Goal: Task Accomplishment & Management: Use online tool/utility

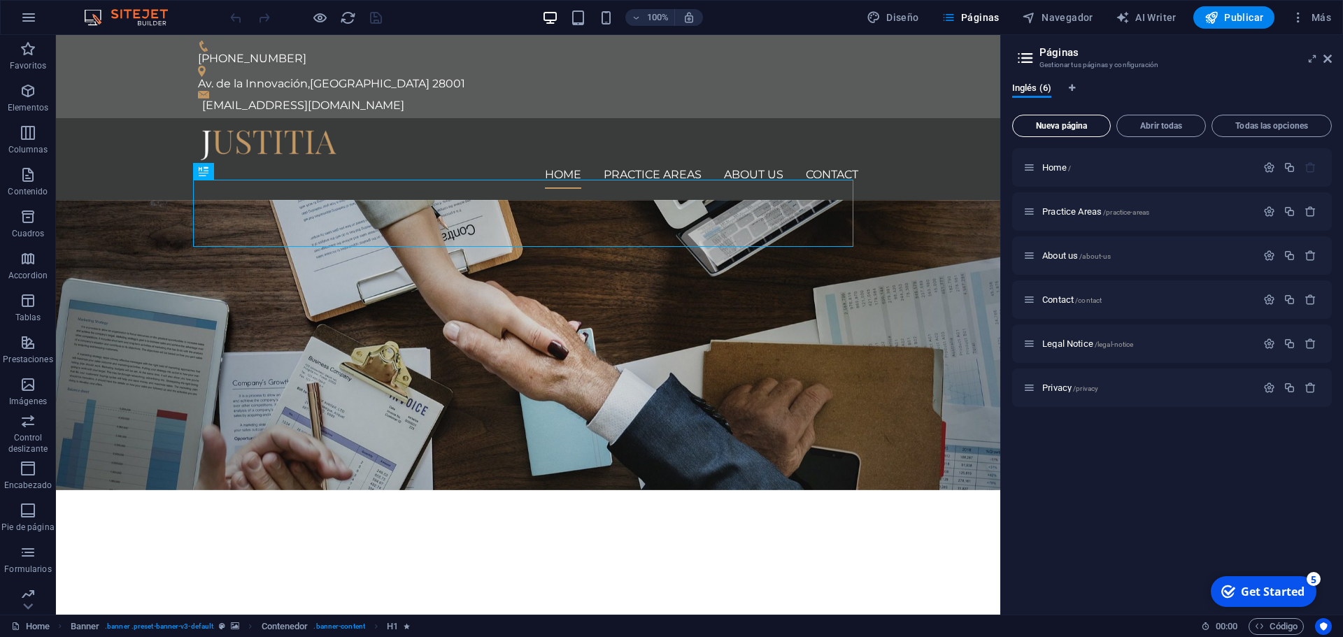
click at [1051, 127] on span "Nueva página" at bounding box center [1061, 126] width 86 height 8
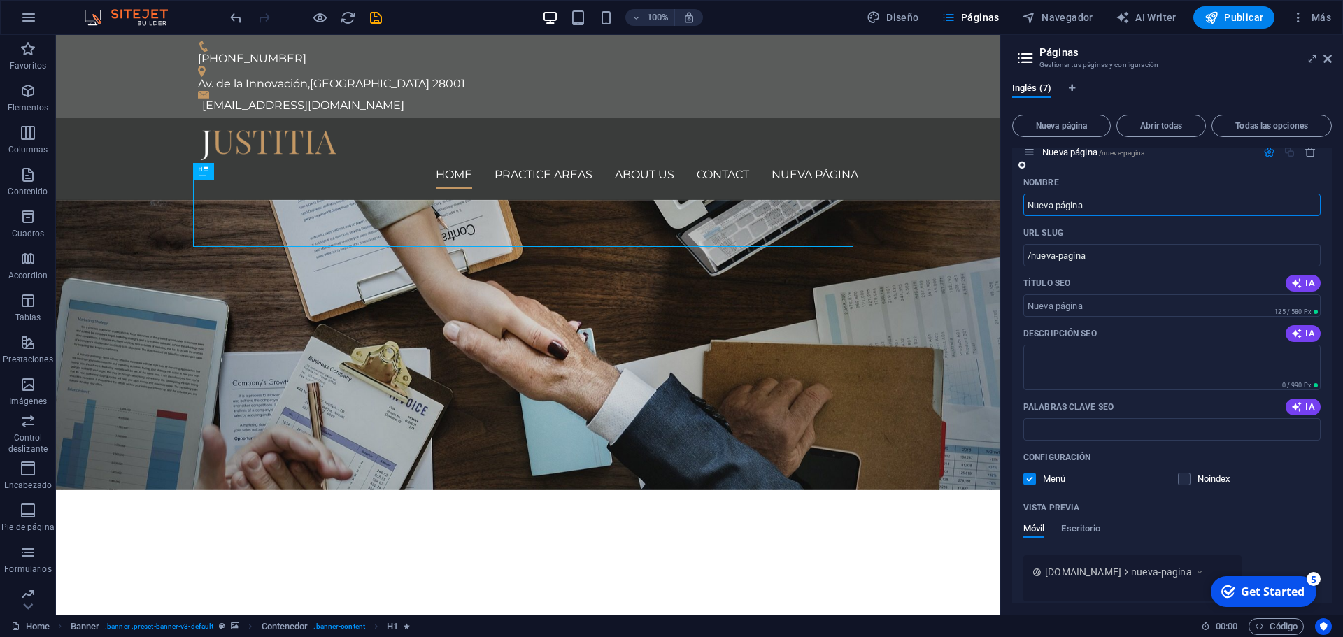
scroll to position [341, 0]
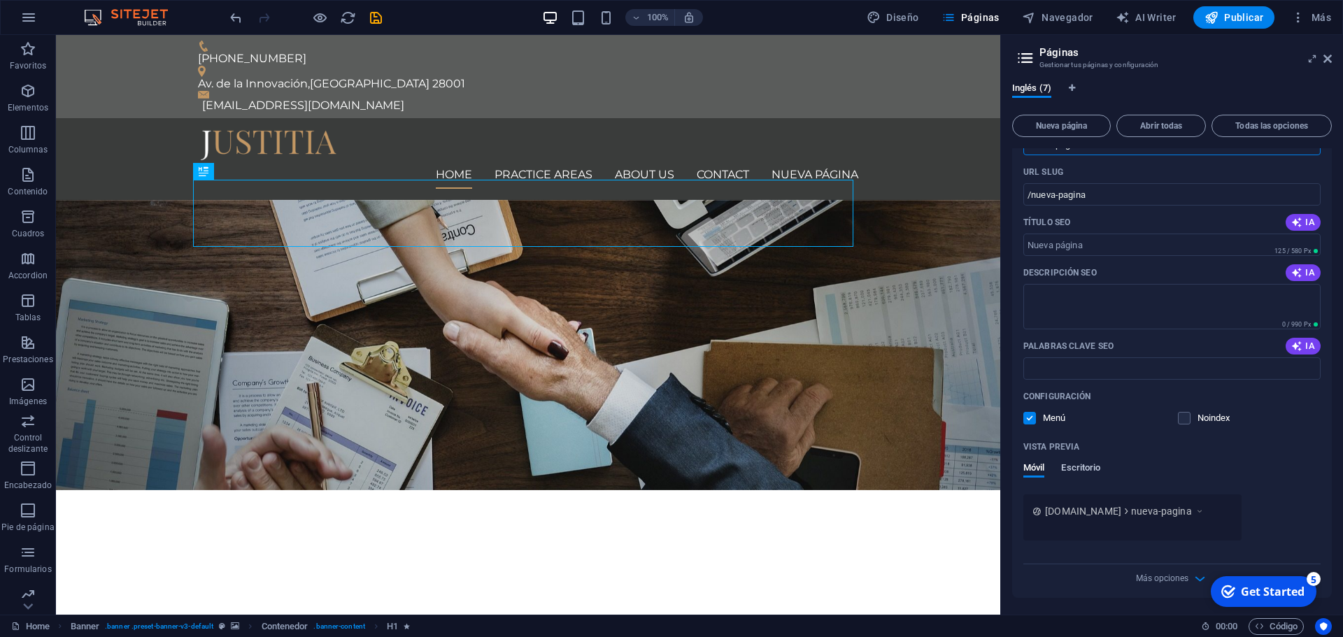
click at [1087, 469] on span "Escritorio" at bounding box center [1080, 470] width 39 height 20
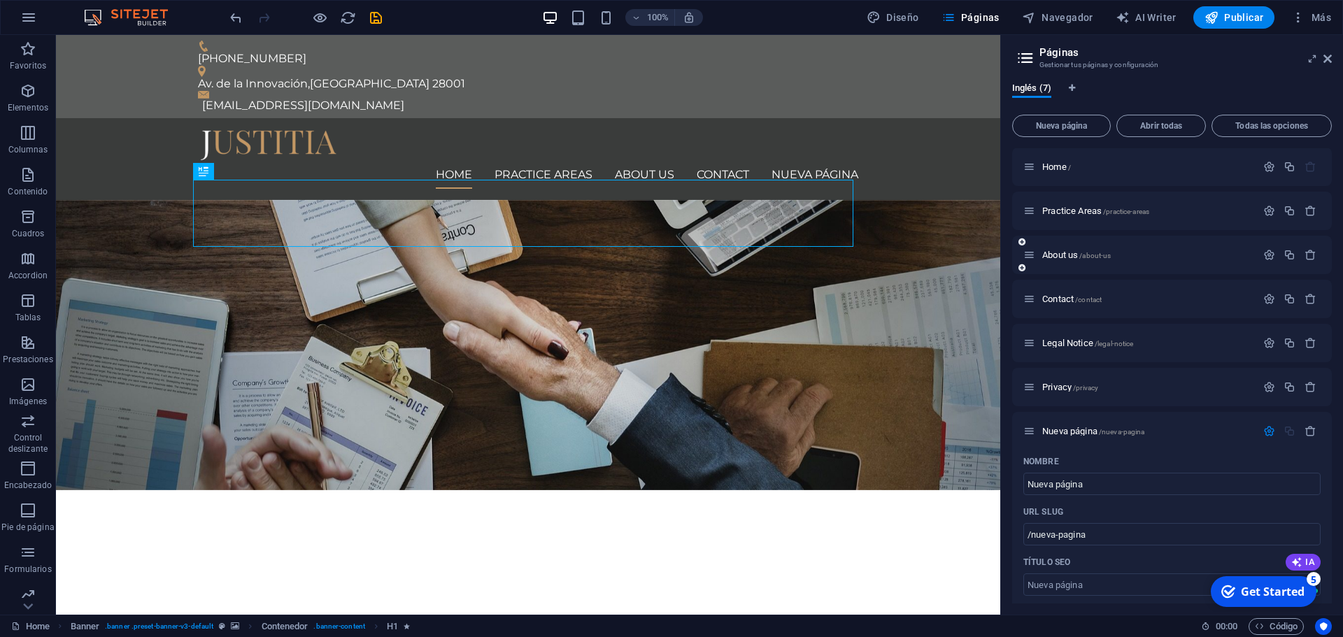
scroll to position [0, 0]
click at [1167, 129] on span "Abrir todas" at bounding box center [1161, 126] width 77 height 8
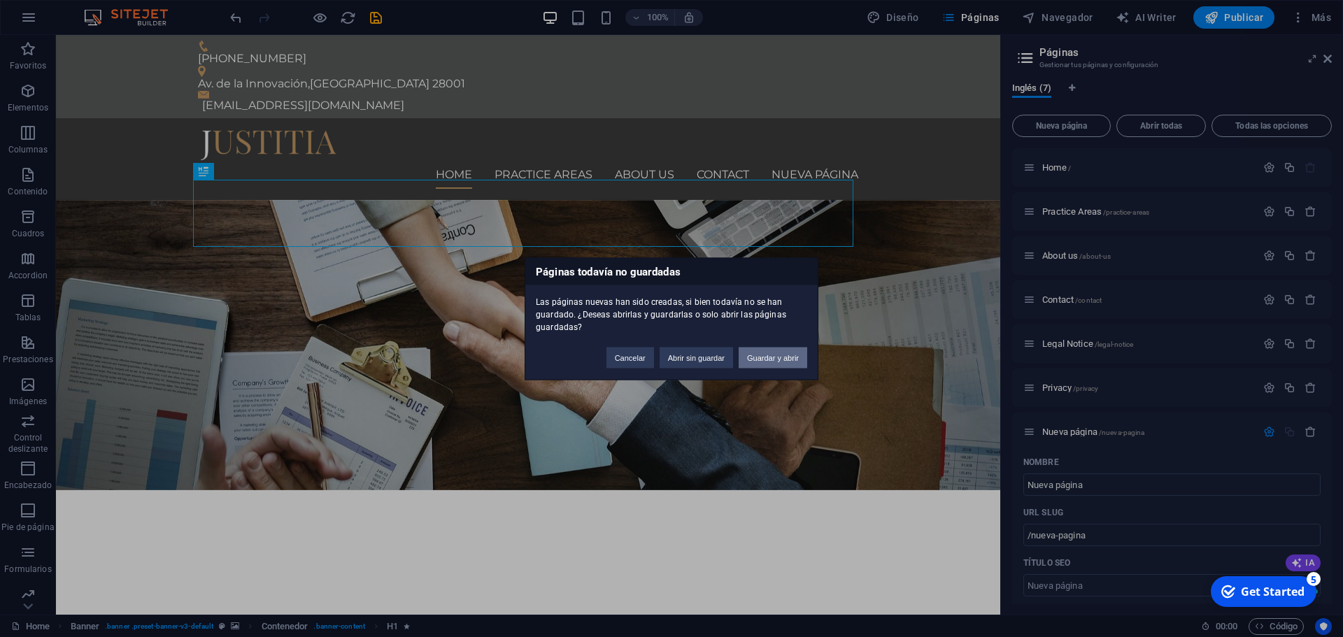
click at [772, 355] on button "Guardar y abrir" at bounding box center [773, 357] width 69 height 21
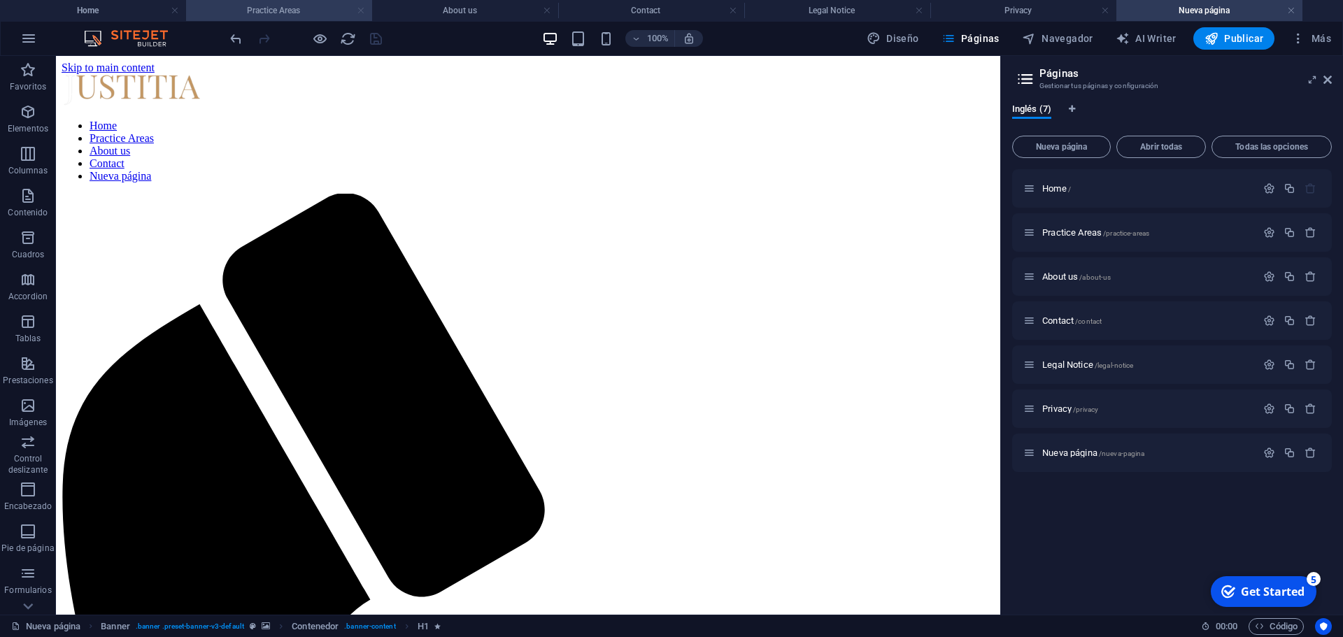
click at [361, 12] on link at bounding box center [361, 10] width 8 height 13
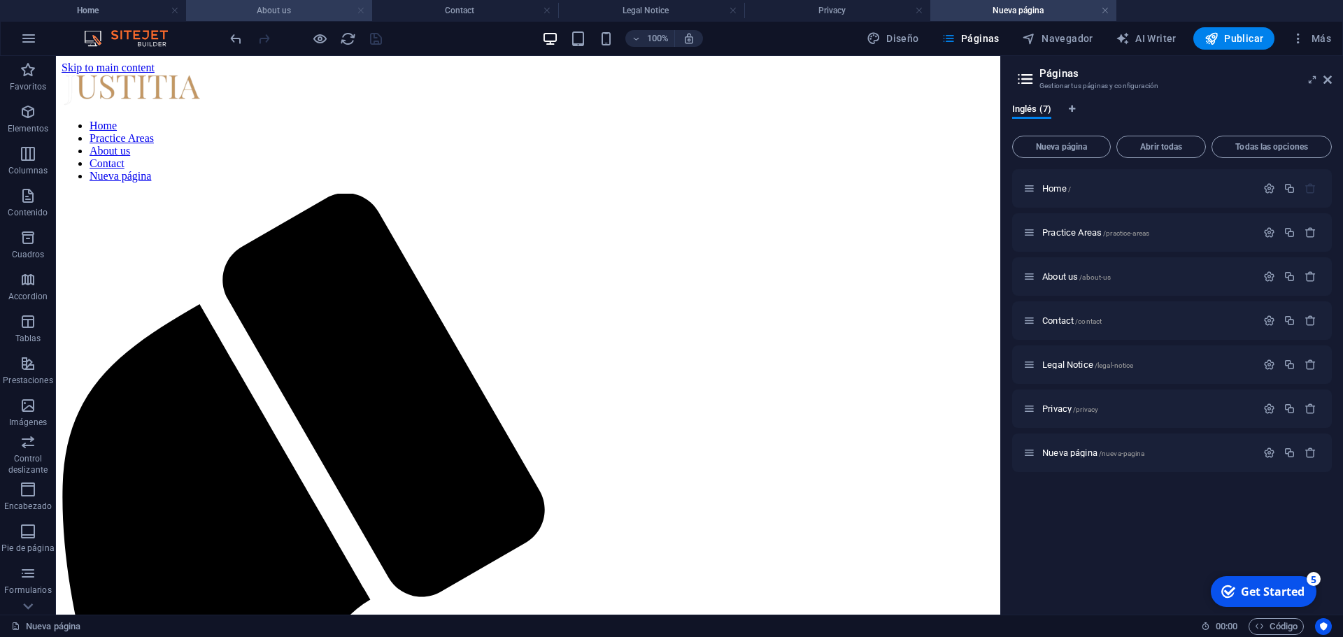
click at [360, 10] on link at bounding box center [361, 10] width 8 height 13
click at [364, 10] on link at bounding box center [361, 10] width 8 height 13
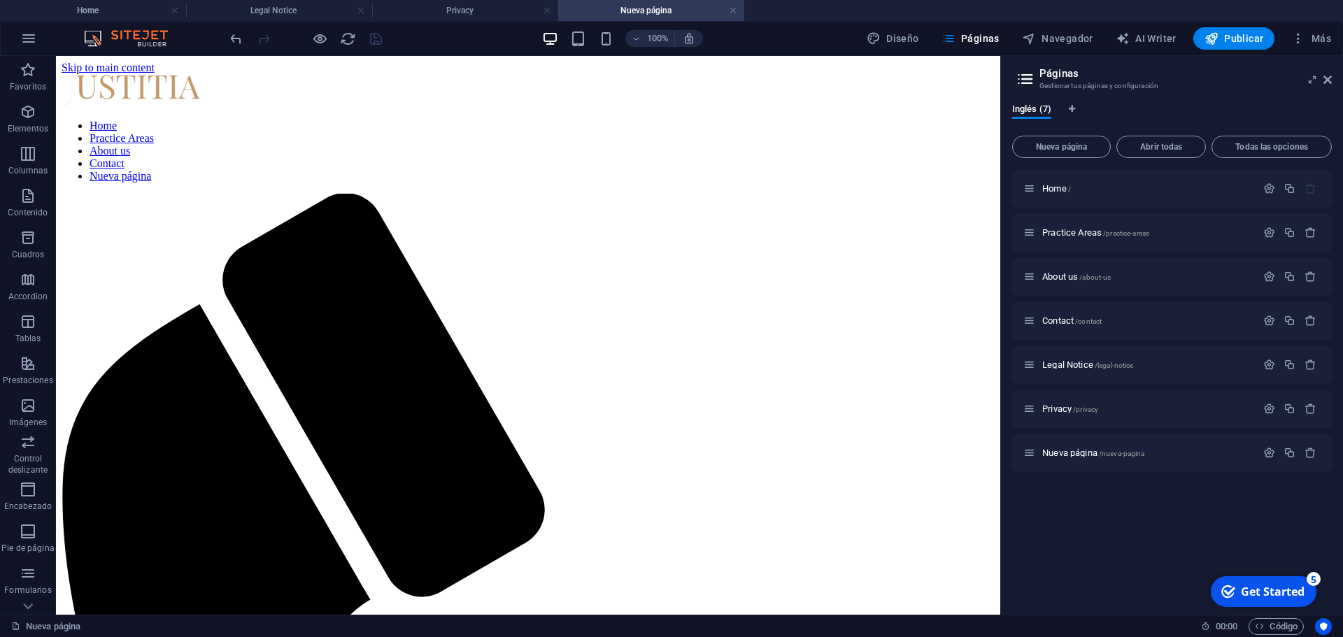
click at [364, 10] on link at bounding box center [361, 10] width 8 height 13
click at [358, 8] on link at bounding box center [361, 10] width 8 height 13
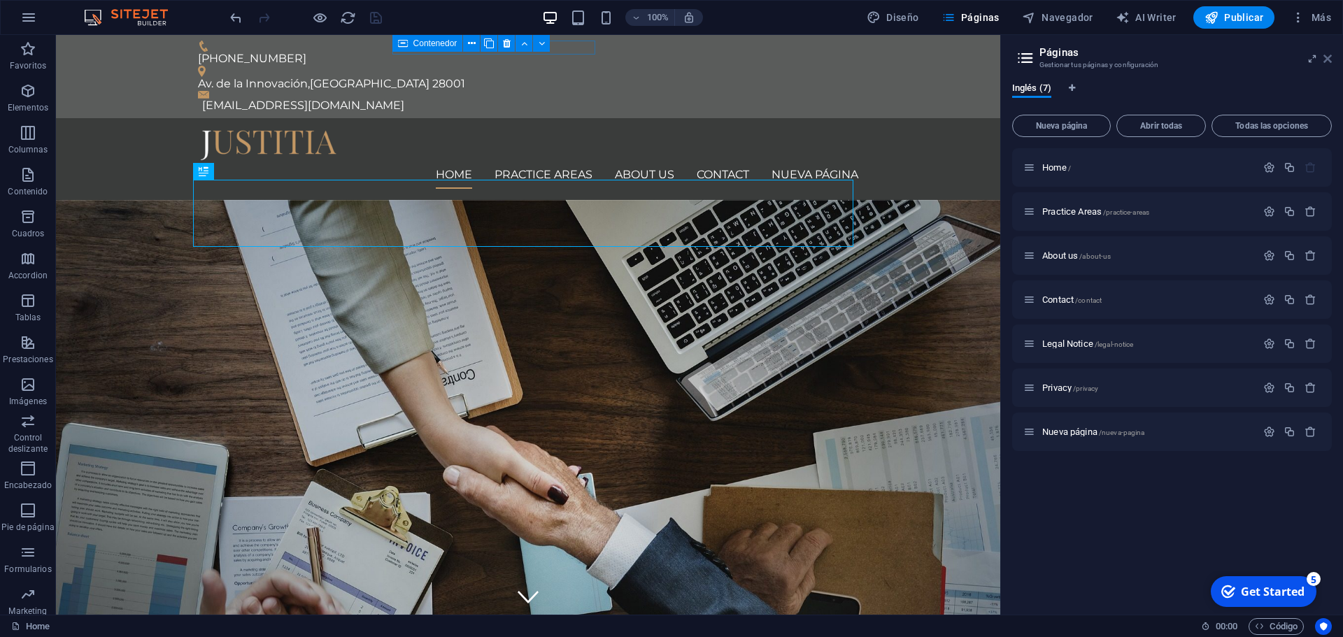
drag, startPoint x: 1327, startPoint y: 57, endPoint x: 1228, endPoint y: 34, distance: 101.8
click at [1327, 57] on icon at bounding box center [1327, 58] width 8 height 11
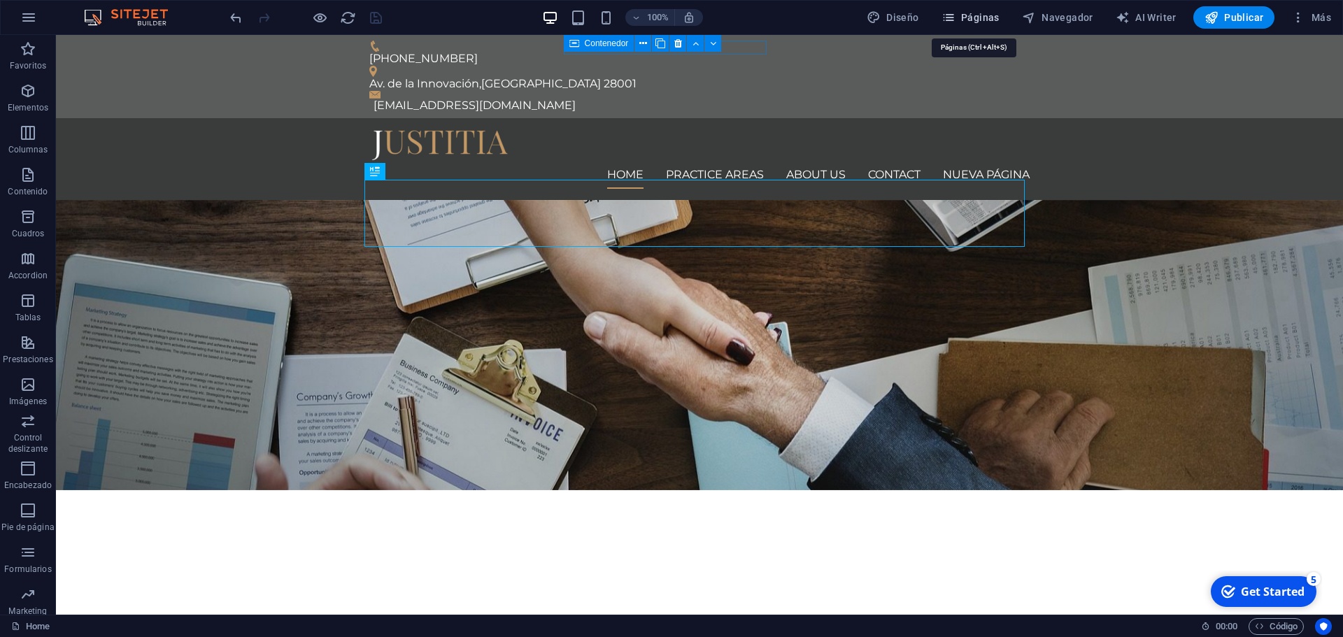
click at [984, 13] on span "Páginas" at bounding box center [970, 17] width 58 height 14
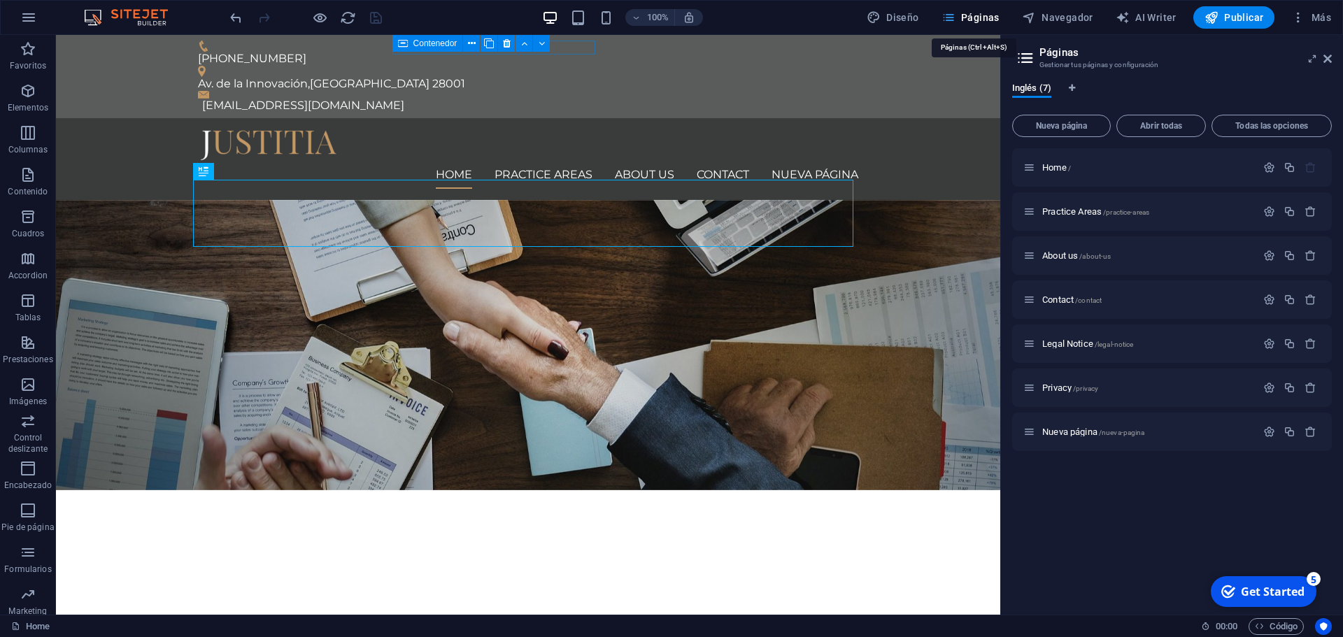
click at [984, 13] on span "Páginas" at bounding box center [970, 17] width 58 height 14
click at [1294, 18] on icon "button" at bounding box center [1298, 17] width 14 height 14
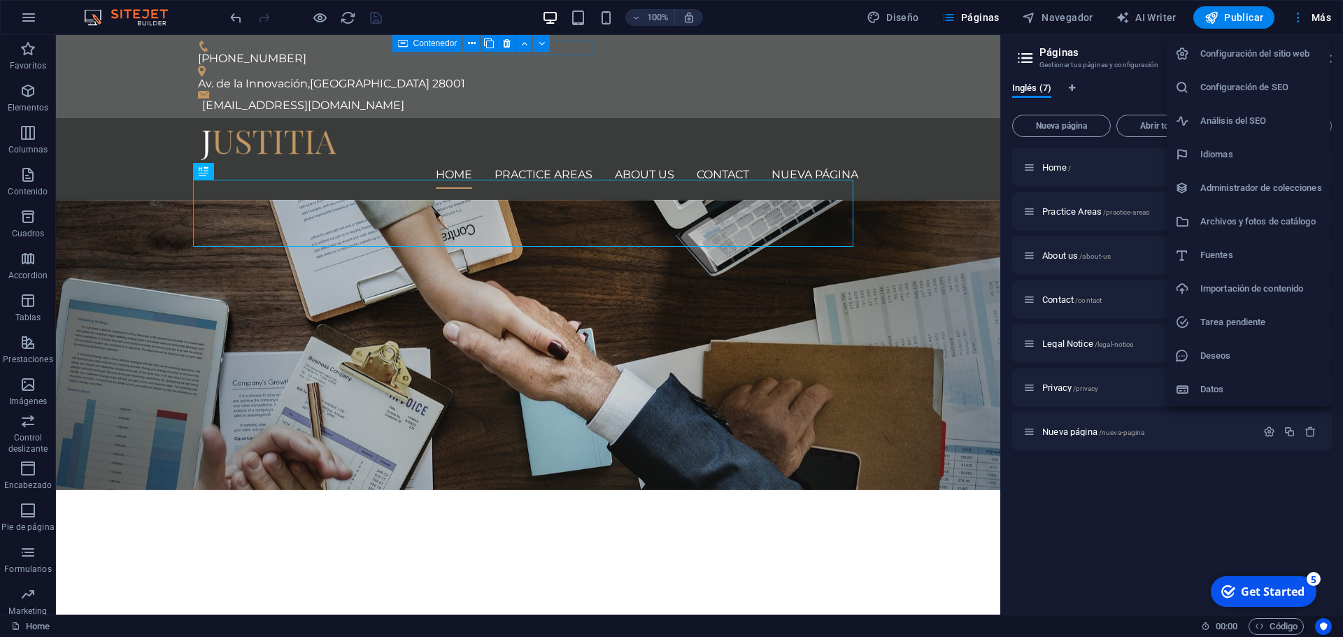
click at [1286, 50] on h6 "Configuración del sitio web" at bounding box center [1261, 53] width 122 height 17
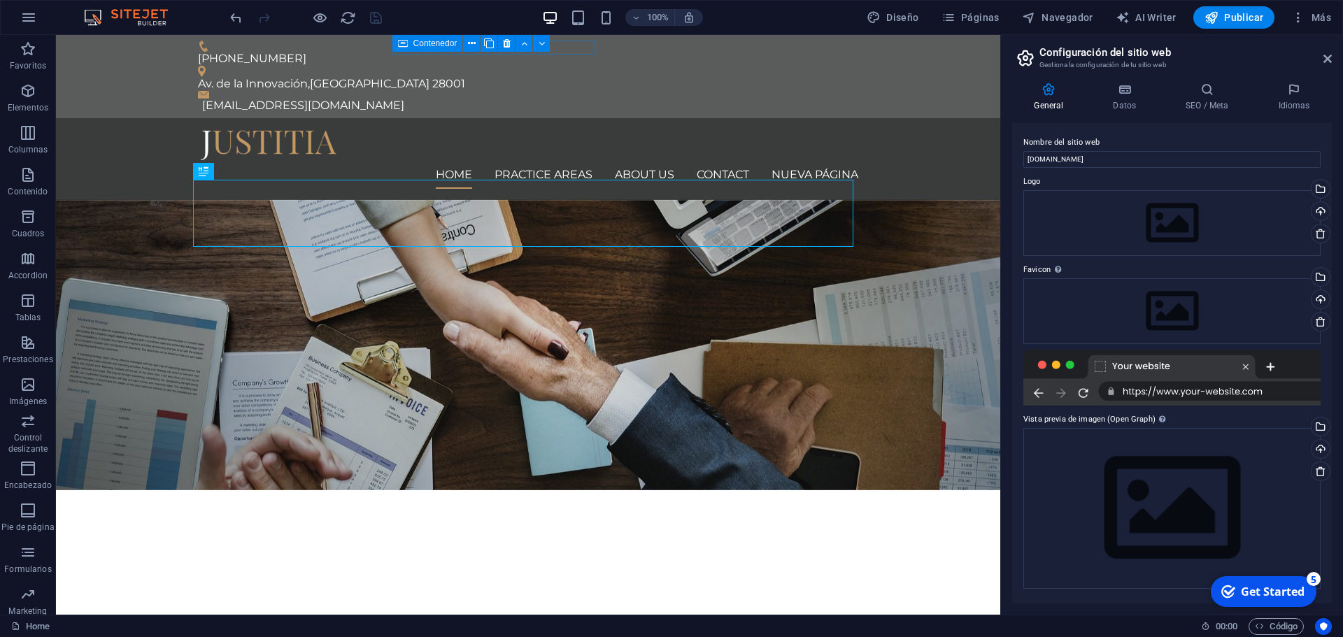
click at [1193, 388] on div at bounding box center [1171, 378] width 297 height 56
click at [1107, 164] on input "[DOMAIN_NAME]" at bounding box center [1171, 159] width 297 height 17
click at [1124, 211] on div "Arrastra archivos aquí, haz clic para escoger archivos o selecciona archivos de…" at bounding box center [1171, 223] width 297 height 66
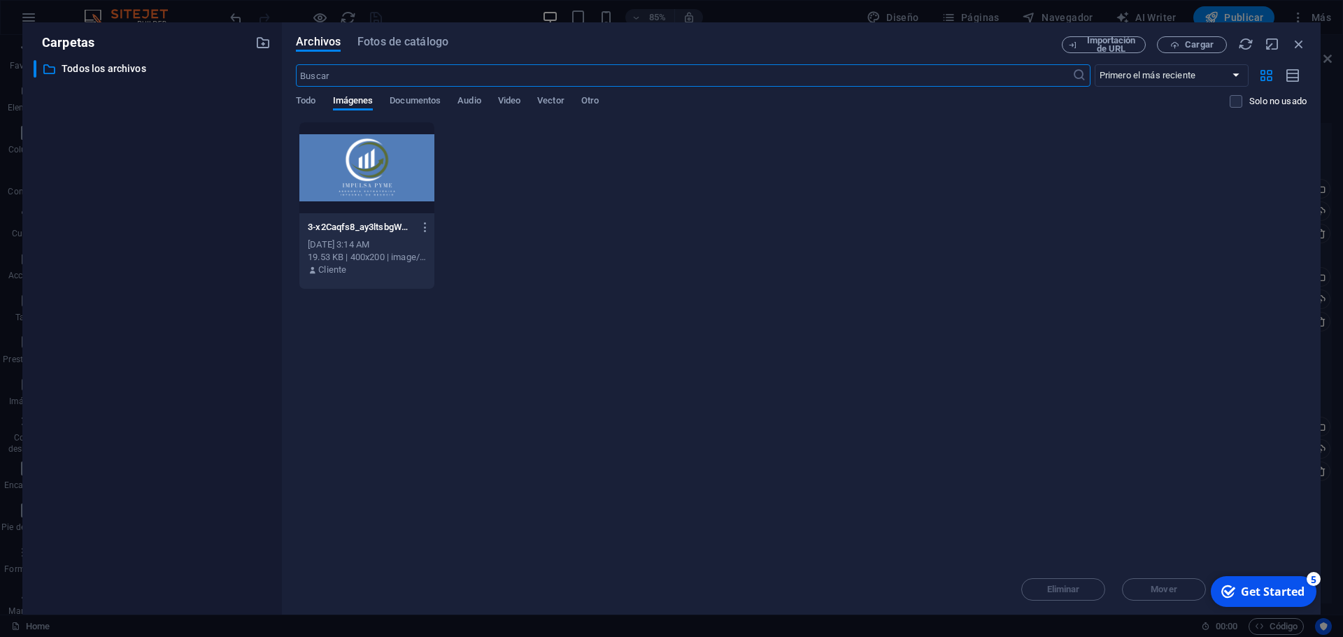
click at [385, 176] on div at bounding box center [366, 167] width 135 height 91
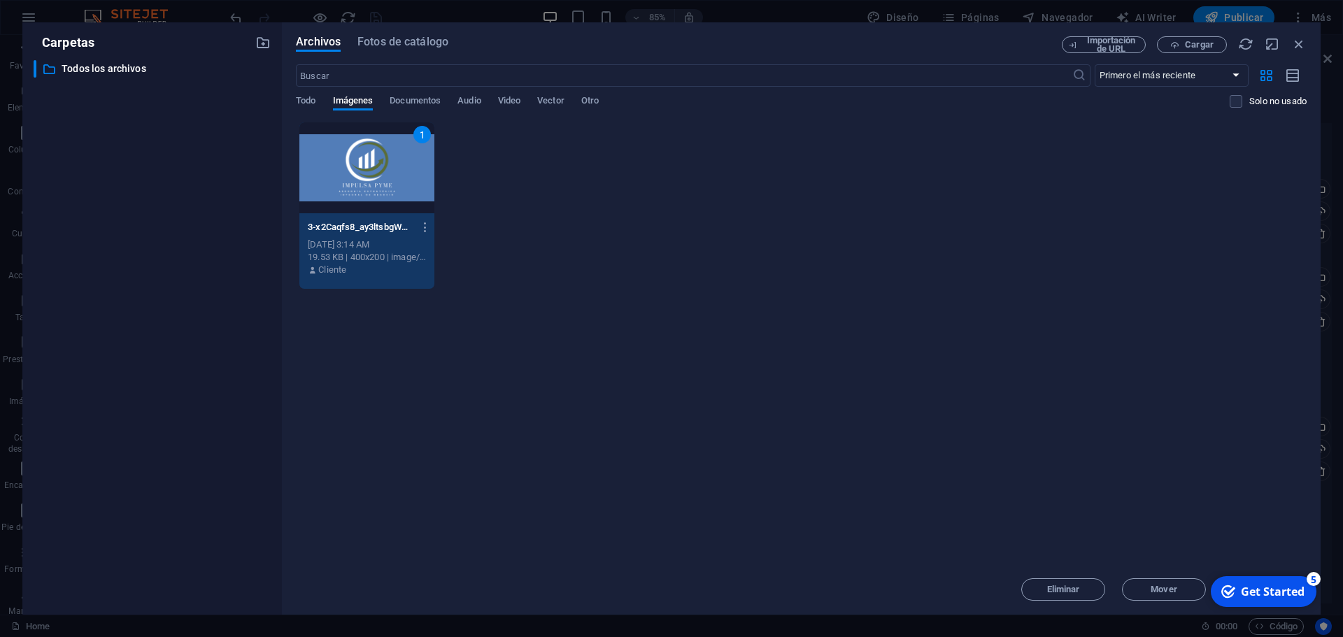
click at [1245, 581] on div "checkmark Get Started 5" at bounding box center [1264, 591] width 106 height 31
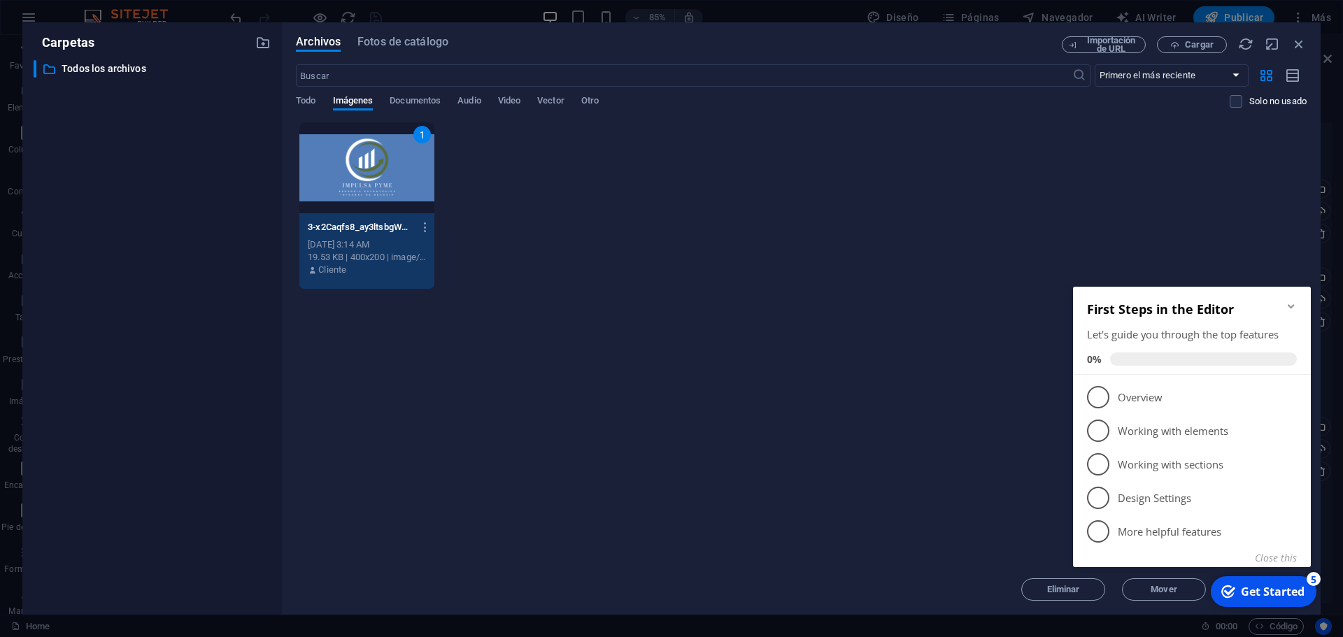
drag, startPoint x: 1052, startPoint y: 259, endPoint x: 1183, endPoint y: 248, distance: 131.3
click at [1053, 259] on div "1 3-x2Caqfs8_ay3ltsbgWwxxg.png 3-x2Caqfs8_ay3ltsbgWwxxg.png [DATE] 3:14 AM 19.5…" at bounding box center [801, 206] width 1011 height 168
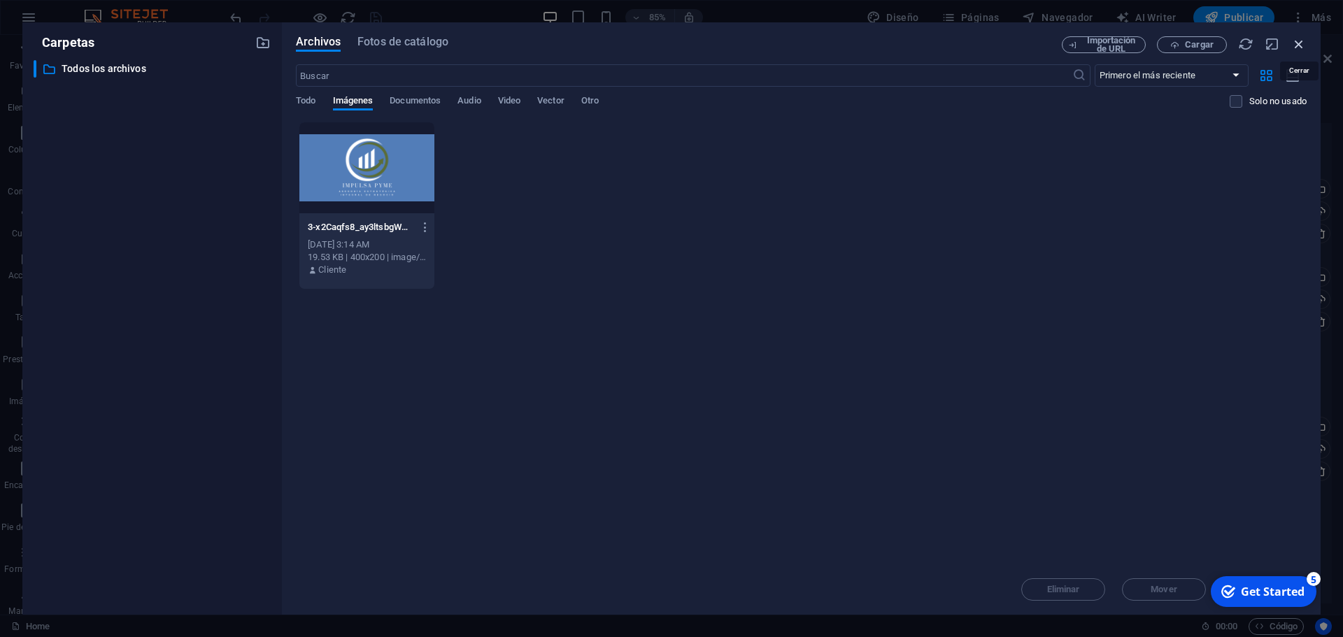
click at [1297, 50] on icon "button" at bounding box center [1298, 43] width 15 height 15
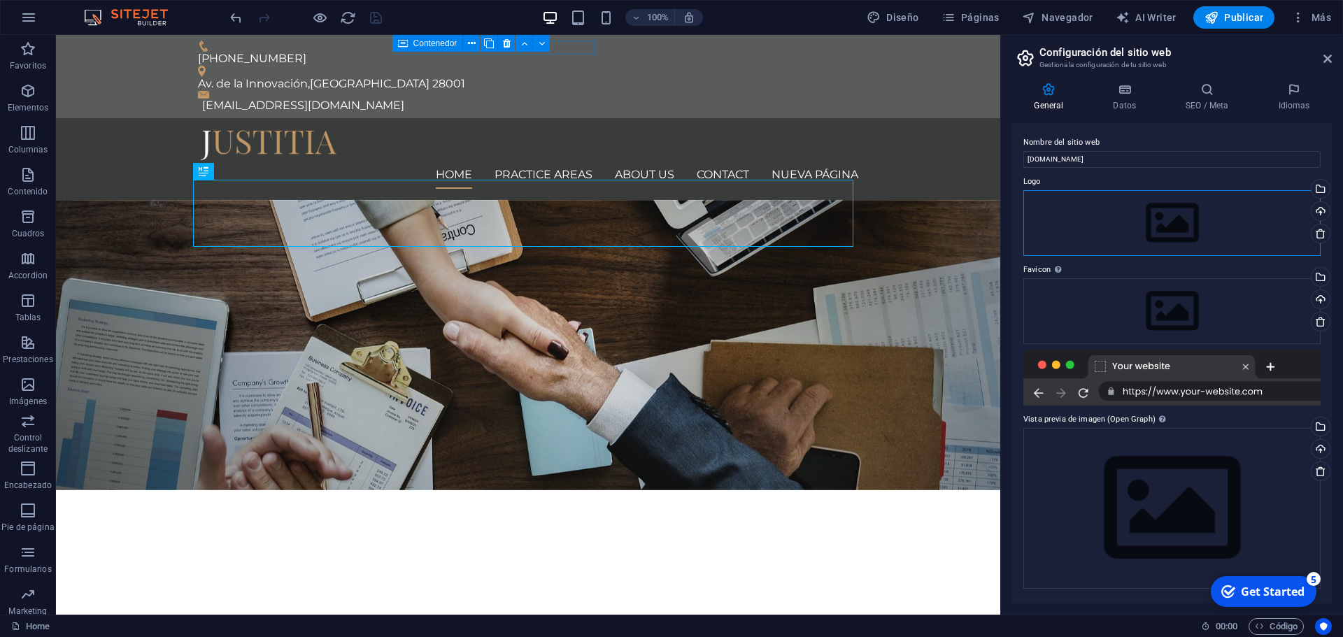
click at [1187, 217] on div "Arrastra archivos aquí, haz clic para escoger archivos o selecciona archivos de…" at bounding box center [1171, 223] width 297 height 66
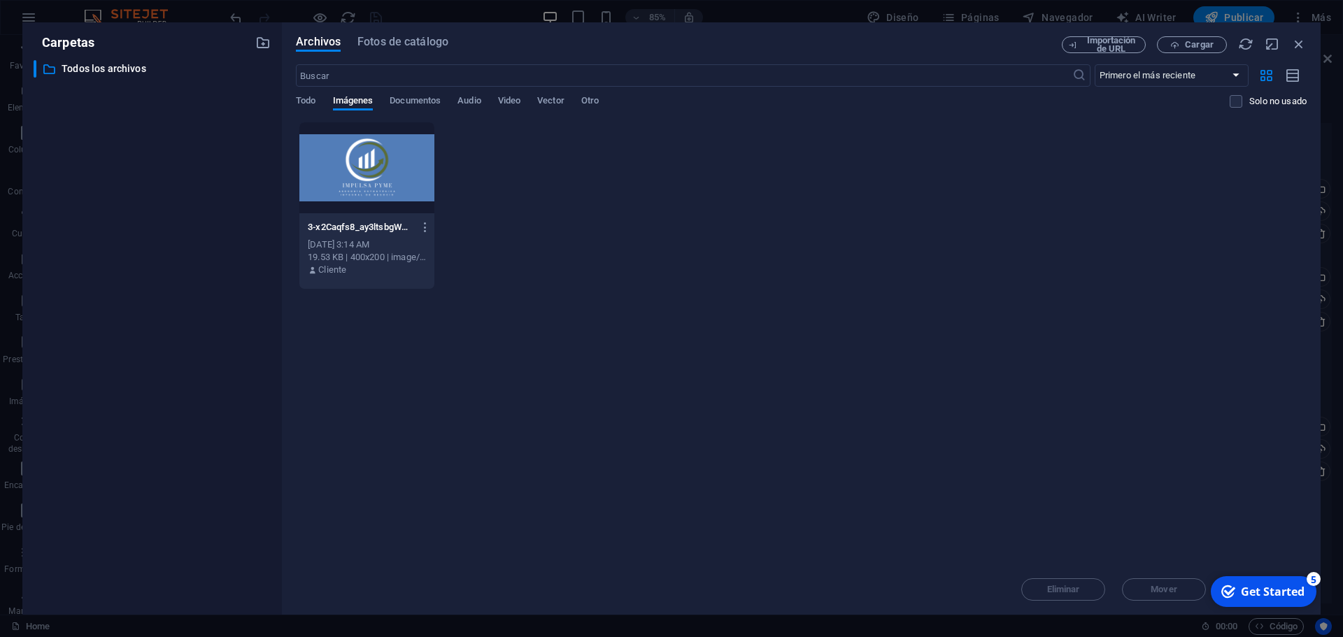
click at [362, 164] on div at bounding box center [366, 167] width 135 height 91
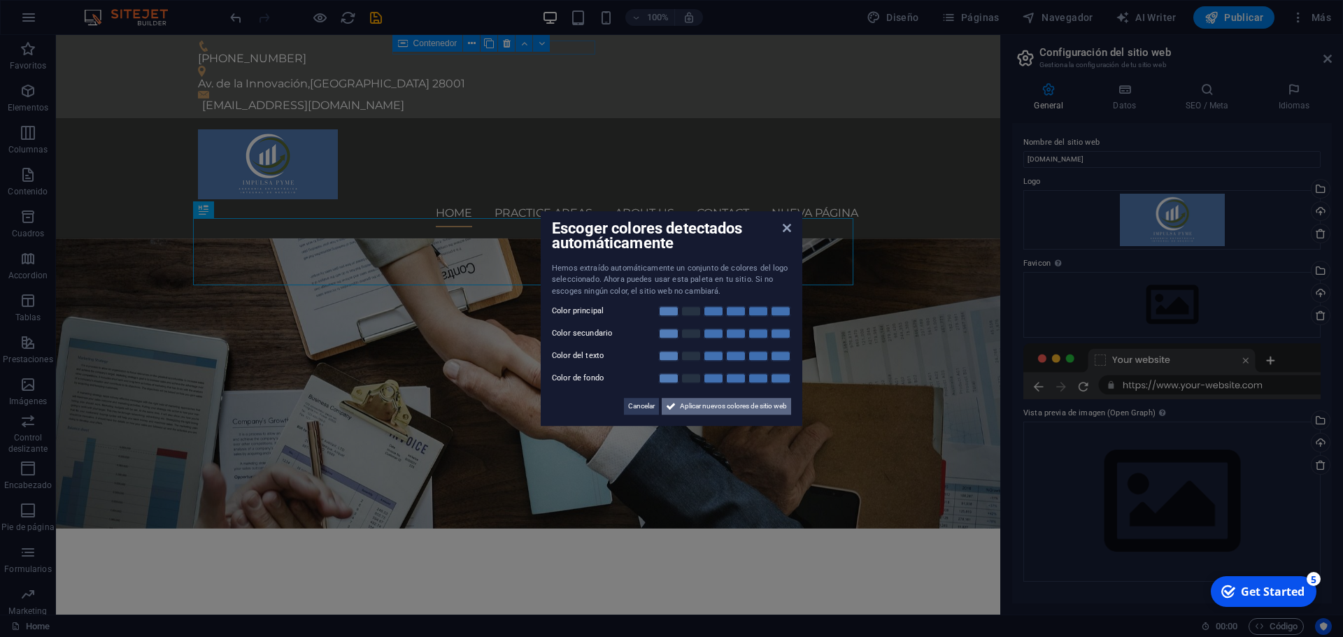
click at [745, 406] on span "Aplicar nuevos colores de sitio web" at bounding box center [733, 406] width 107 height 17
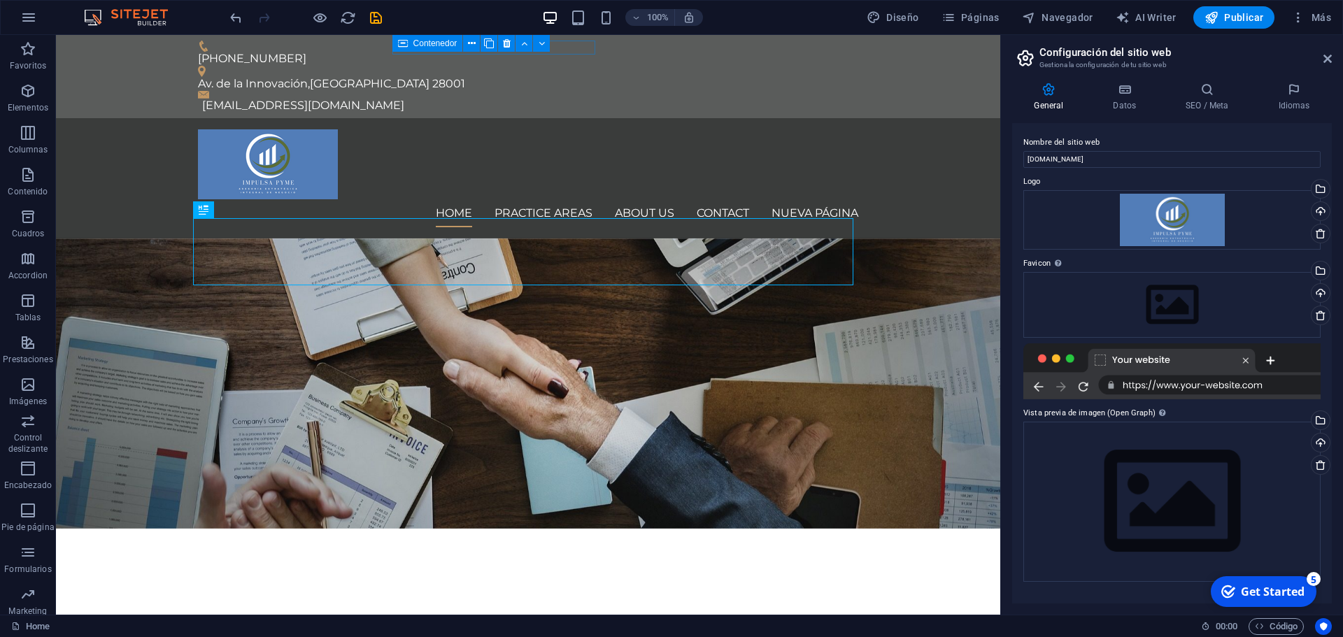
click at [1178, 387] on div at bounding box center [1171, 371] width 297 height 56
click at [1129, 89] on icon at bounding box center [1124, 90] width 67 height 14
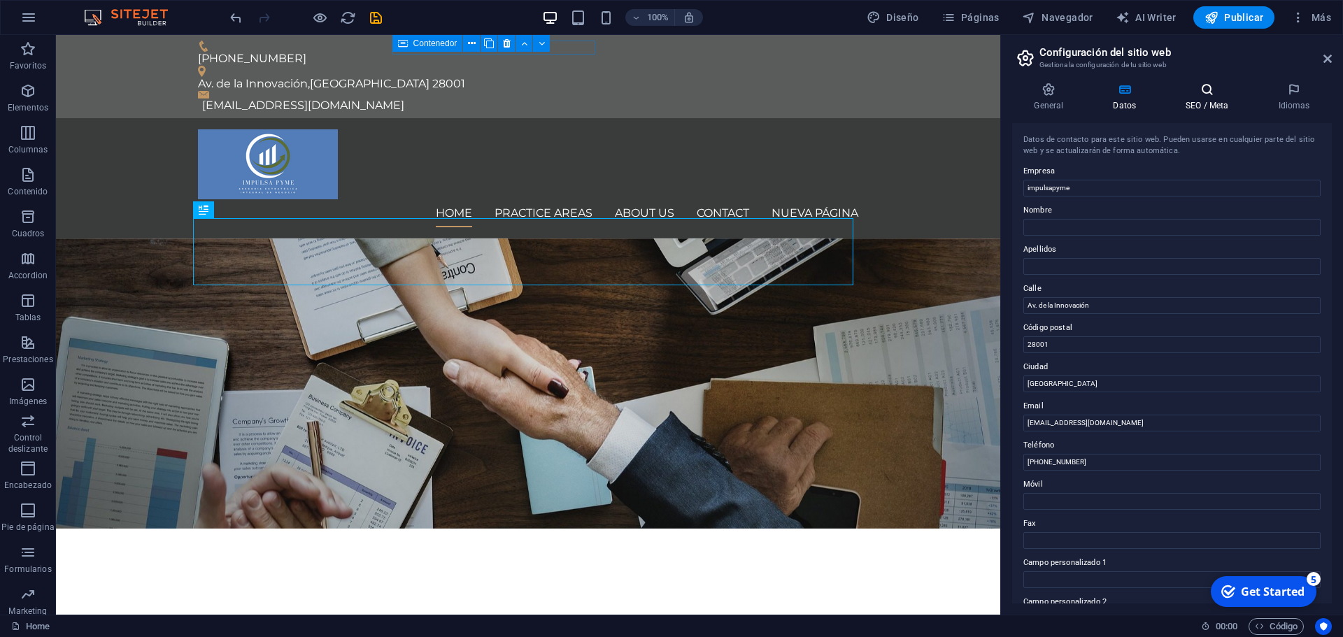
click at [1214, 91] on icon at bounding box center [1207, 90] width 87 height 14
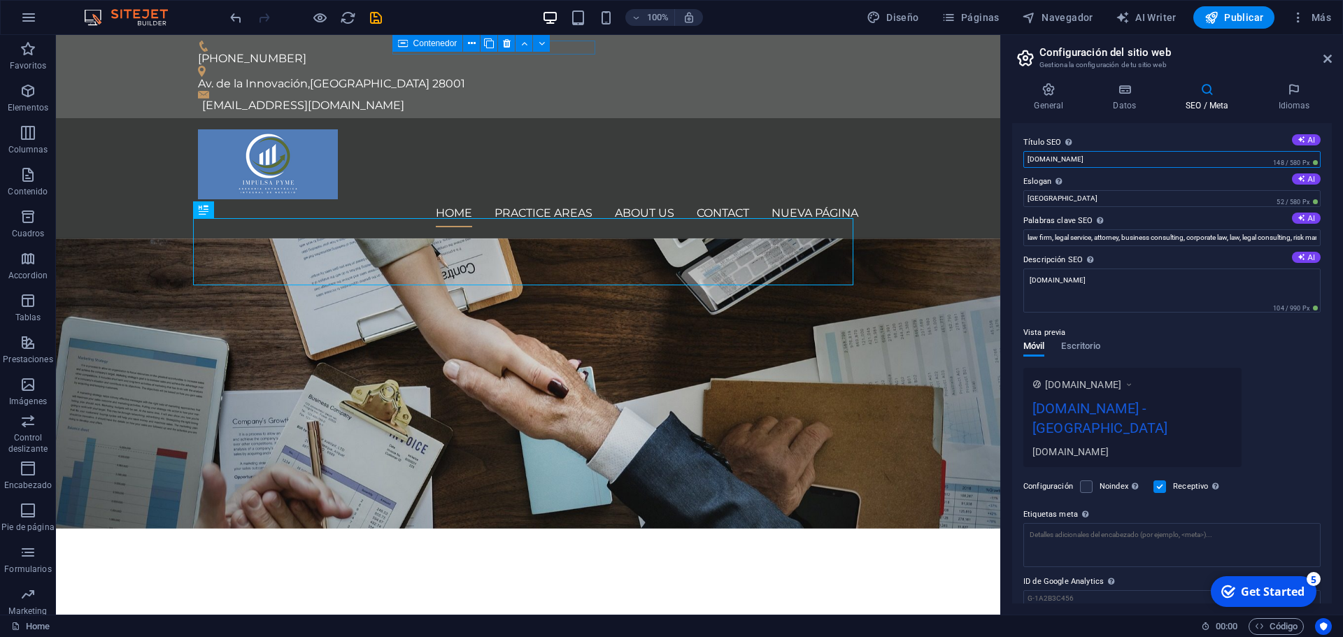
click at [1100, 158] on input "[DOMAIN_NAME]" at bounding box center [1171, 159] width 297 height 17
drag, startPoint x: 1060, startPoint y: 158, endPoint x: 1090, endPoint y: 147, distance: 32.1
click at [1060, 157] on input "[DOMAIN_NAME]" at bounding box center [1171, 159] width 297 height 17
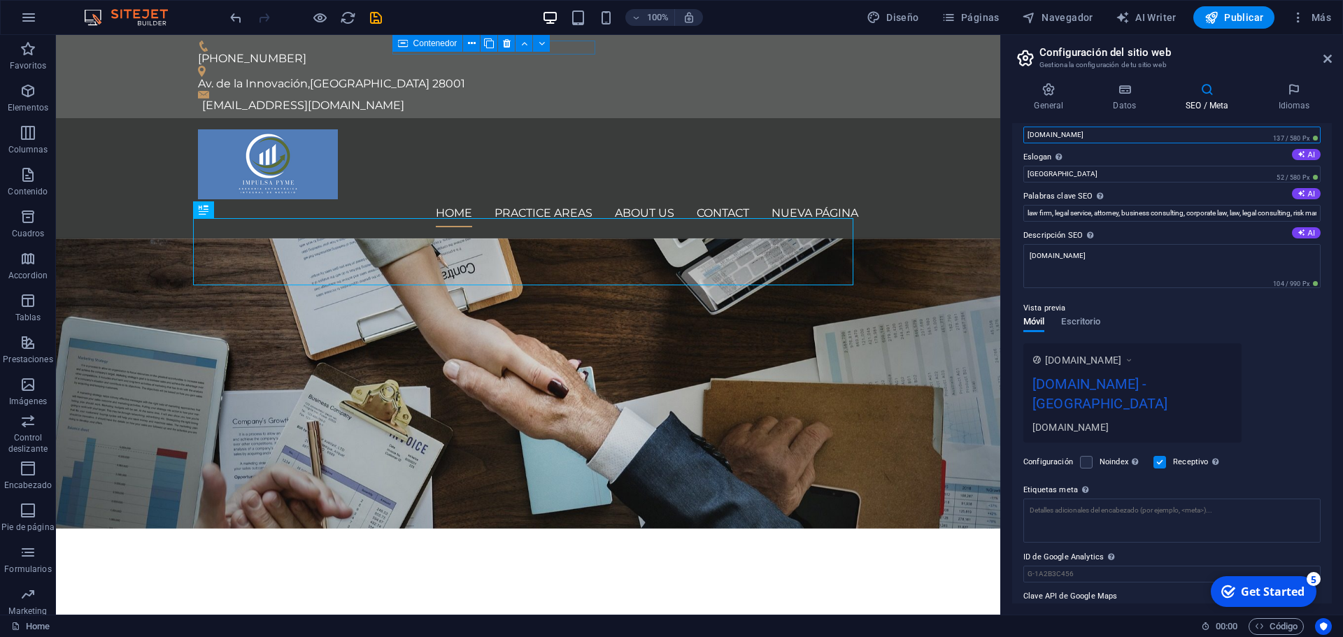
scroll to position [34, 0]
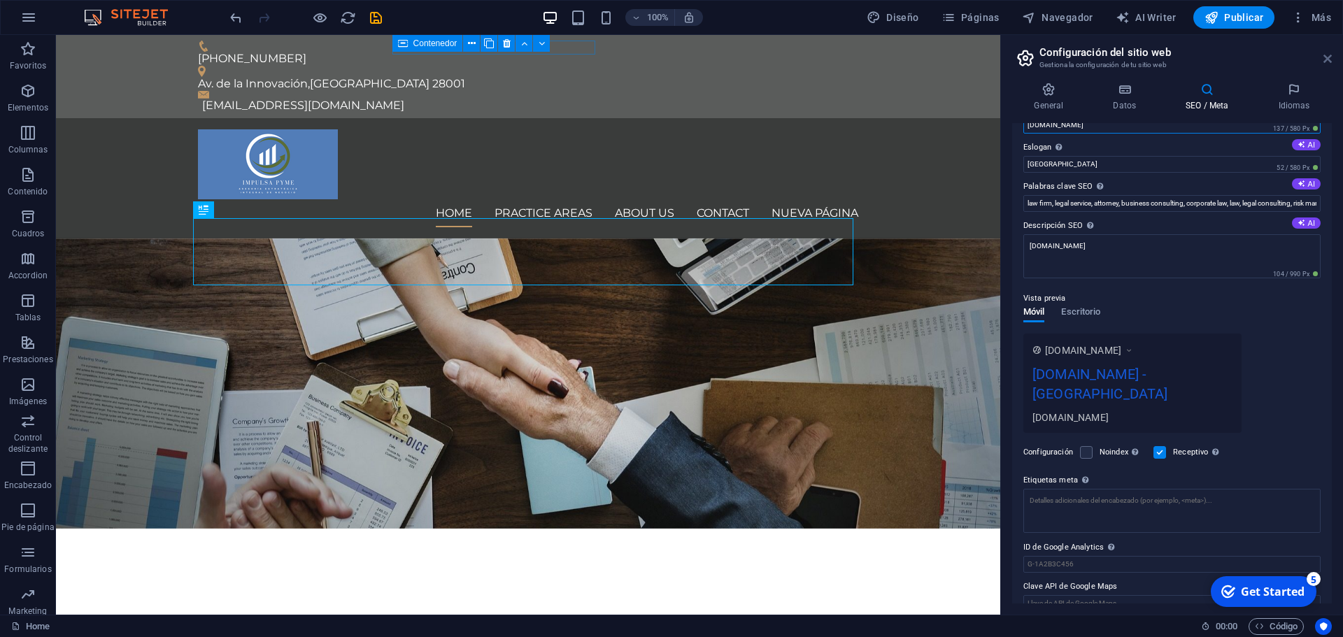
type input "[DOMAIN_NAME]"
click at [1330, 58] on icon at bounding box center [1327, 58] width 8 height 11
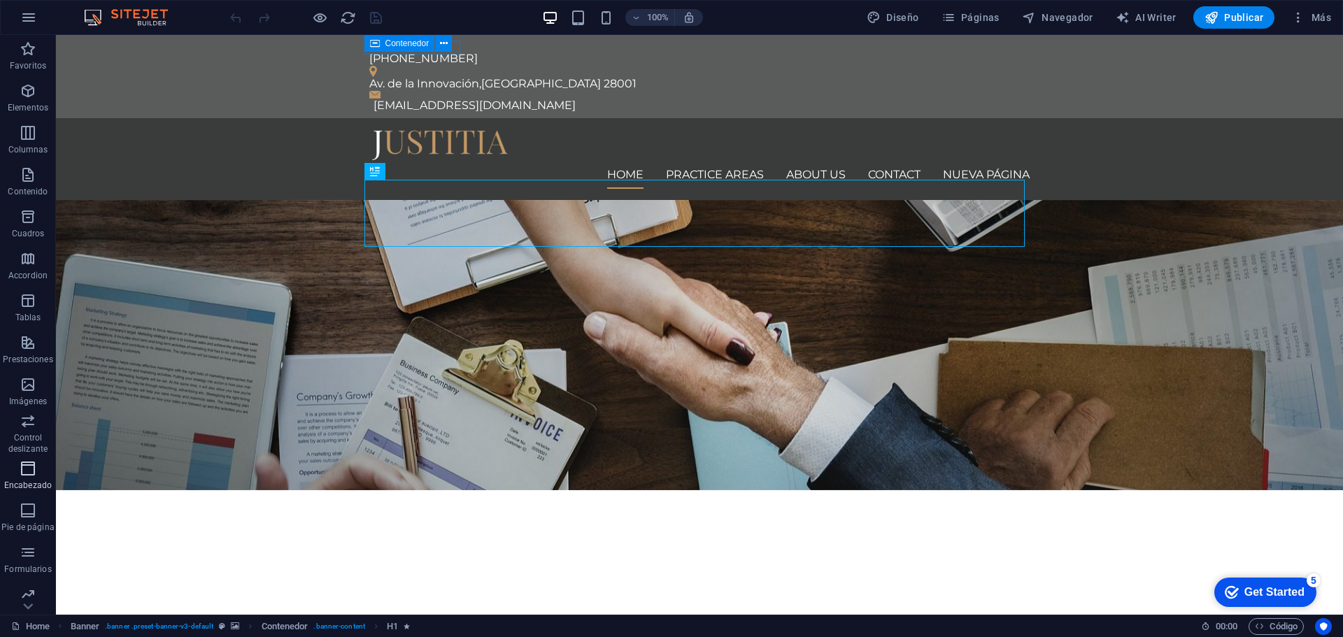
scroll to position [50, 0]
click at [32, 595] on icon "button" at bounding box center [28, 586] width 17 height 17
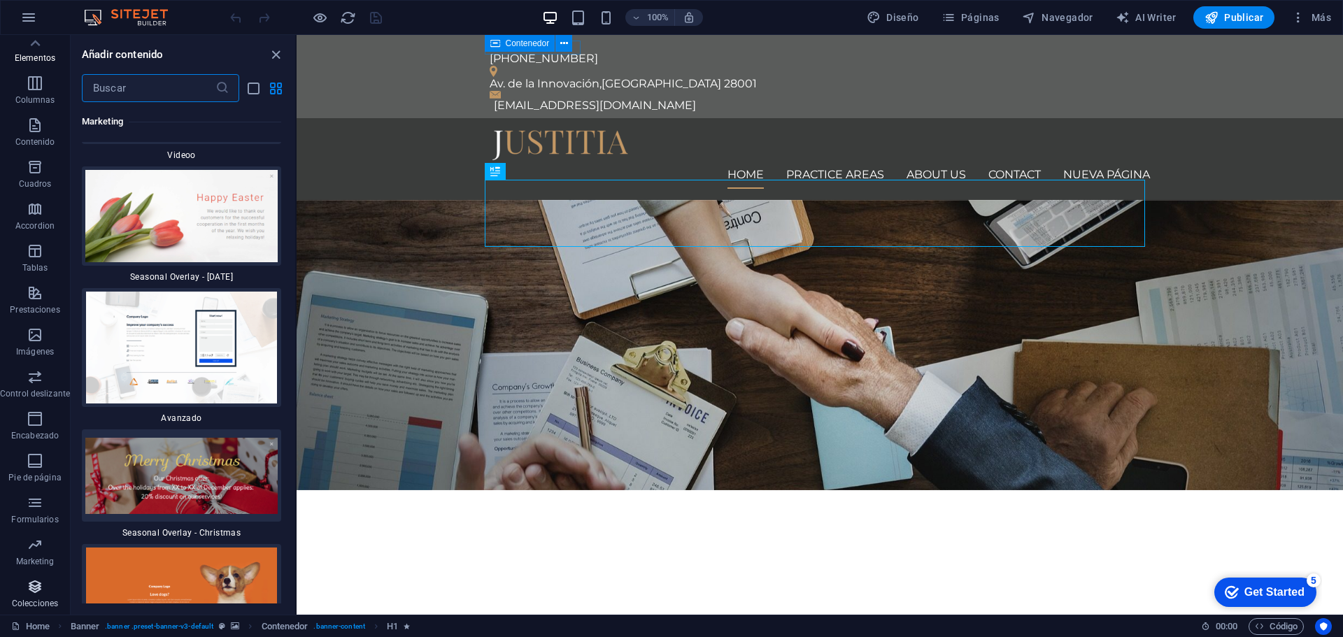
scroll to position [24490, 0]
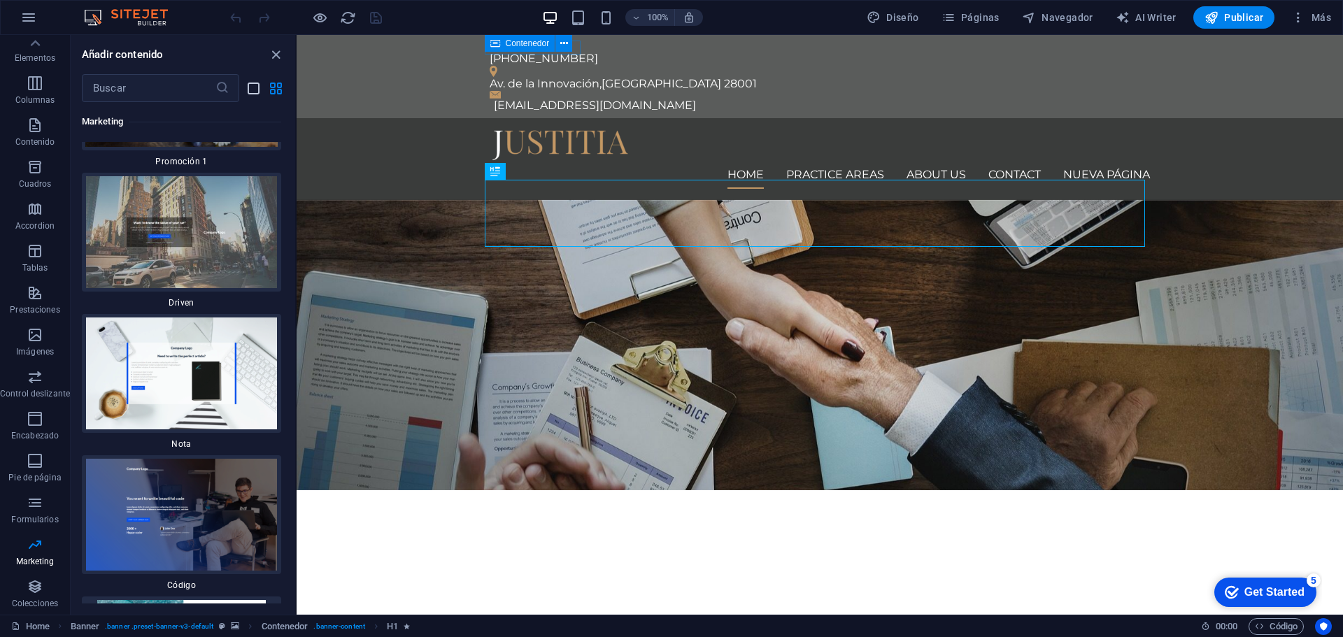
click at [253, 90] on icon "list-view" at bounding box center [254, 88] width 16 height 16
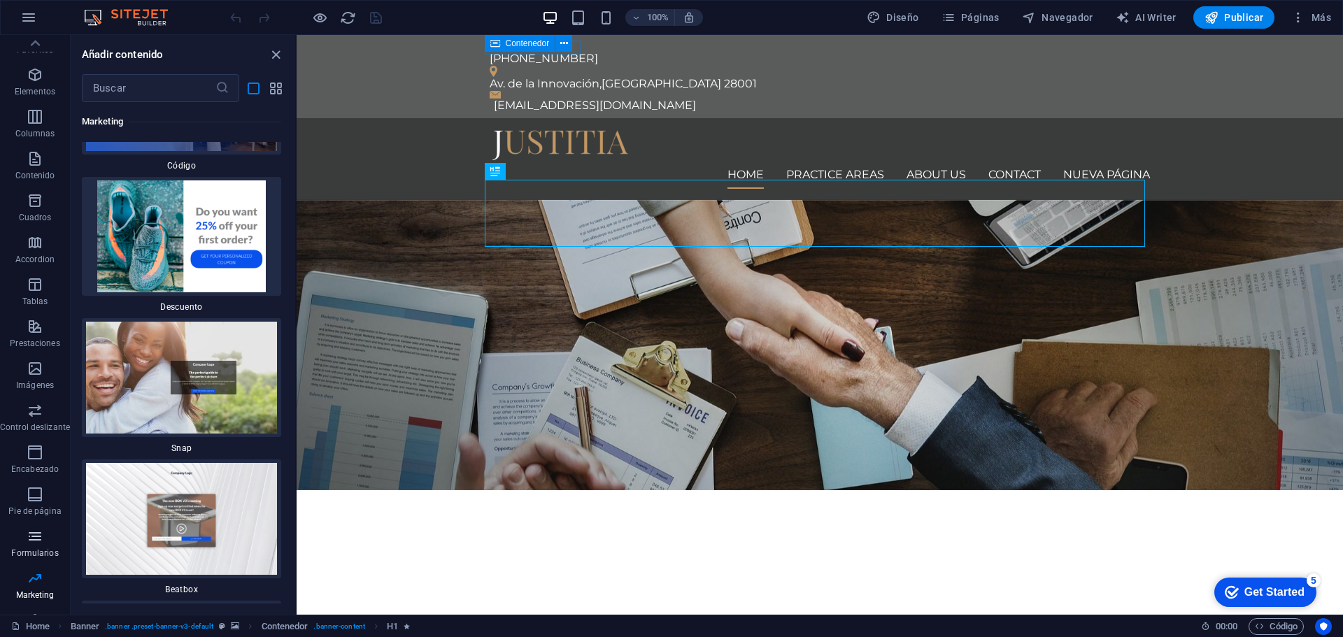
scroll to position [0, 0]
click at [39, 52] on icon "button" at bounding box center [35, 49] width 17 height 17
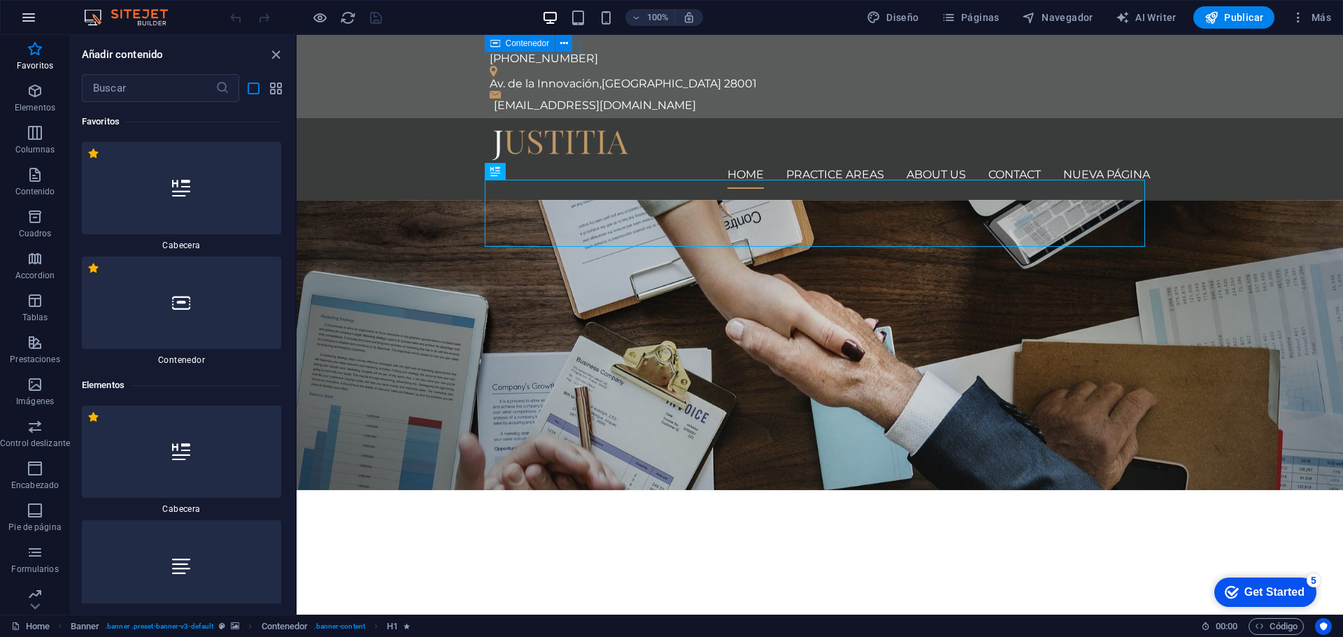
click at [32, 17] on icon "button" at bounding box center [28, 17] width 17 height 17
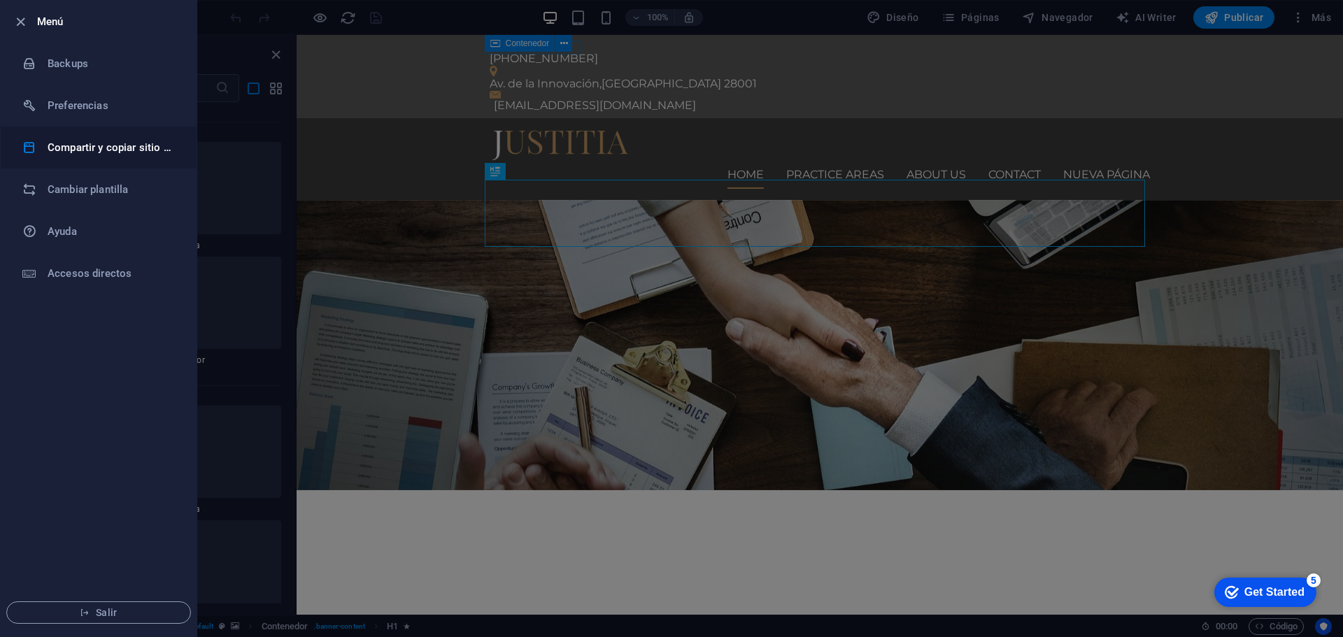
click at [127, 151] on h6 "Compartir y copiar sitio web" at bounding box center [112, 147] width 129 height 17
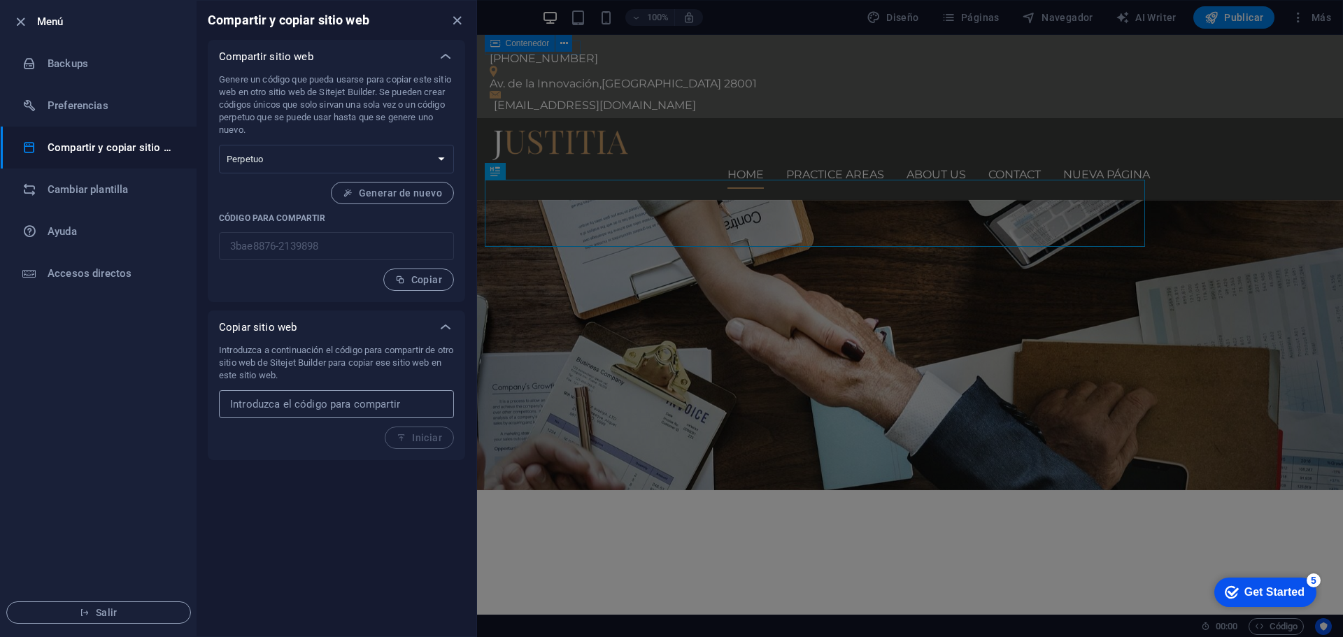
click at [332, 410] on input "text" at bounding box center [336, 404] width 235 height 28
type input "www.impulsapyme.pe"
click at [425, 434] on span "Iniciar" at bounding box center [419, 437] width 45 height 11
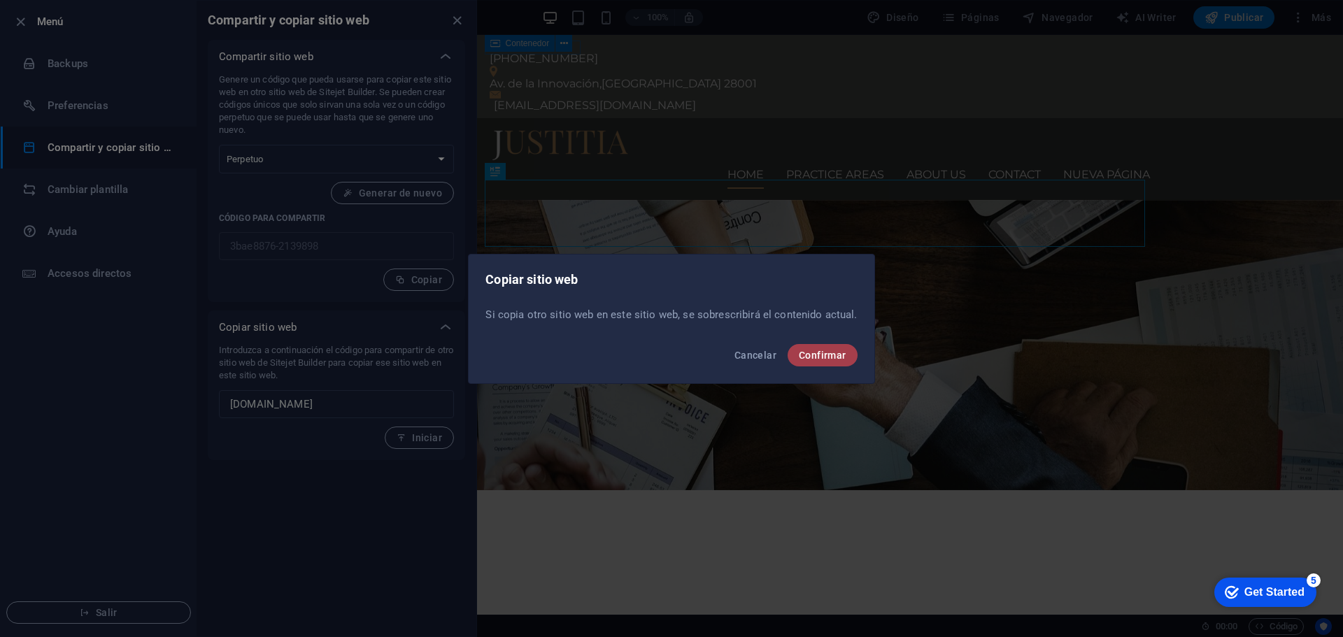
click at [825, 355] on span "Confirmar" at bounding box center [823, 355] width 48 height 11
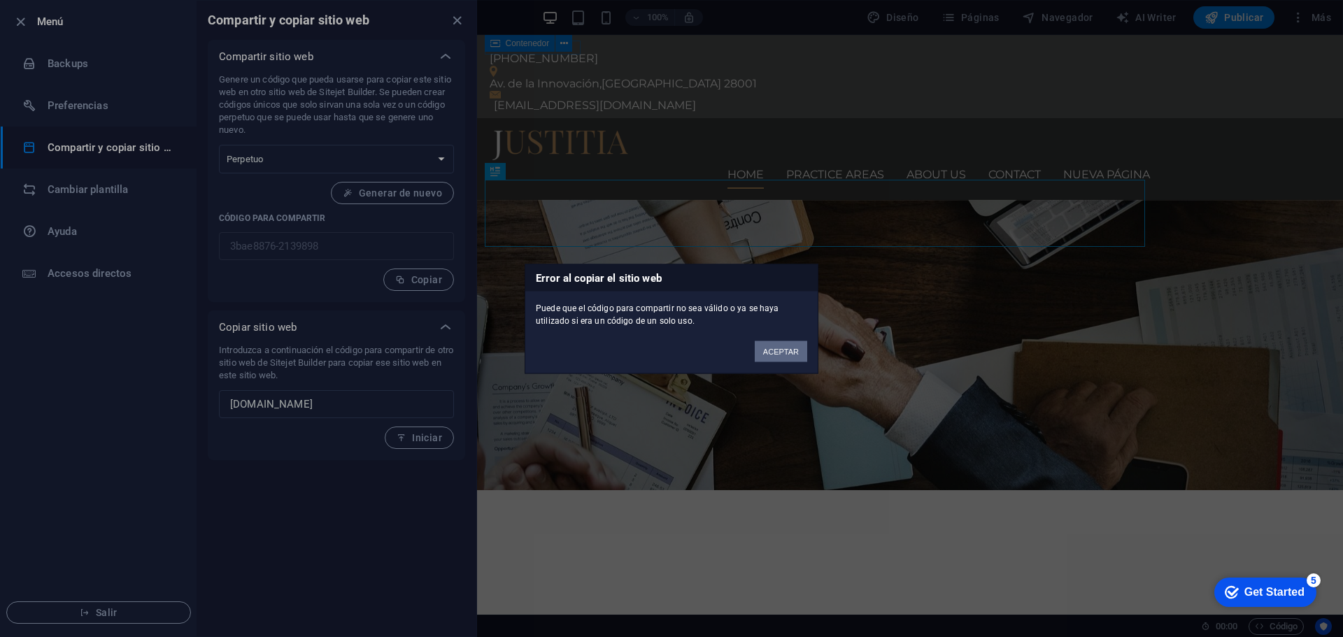
click at [778, 356] on button "ACEPTAR" at bounding box center [781, 351] width 52 height 21
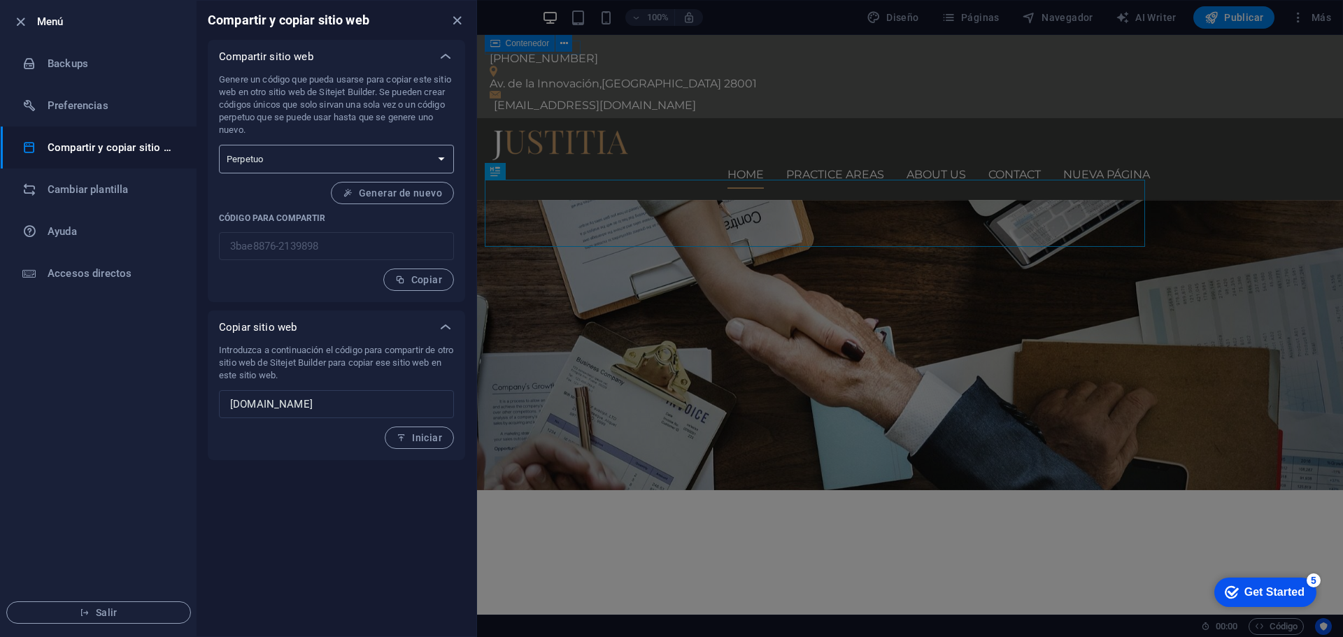
click at [436, 155] on select "Único Perpetuo" at bounding box center [336, 159] width 235 height 29
click at [394, 101] on p "Genere un código que pueda usarse para copiar este sitio web en otro sitio web …" at bounding box center [336, 104] width 235 height 63
click at [113, 103] on h6 "Preferencias" at bounding box center [112, 105] width 129 height 17
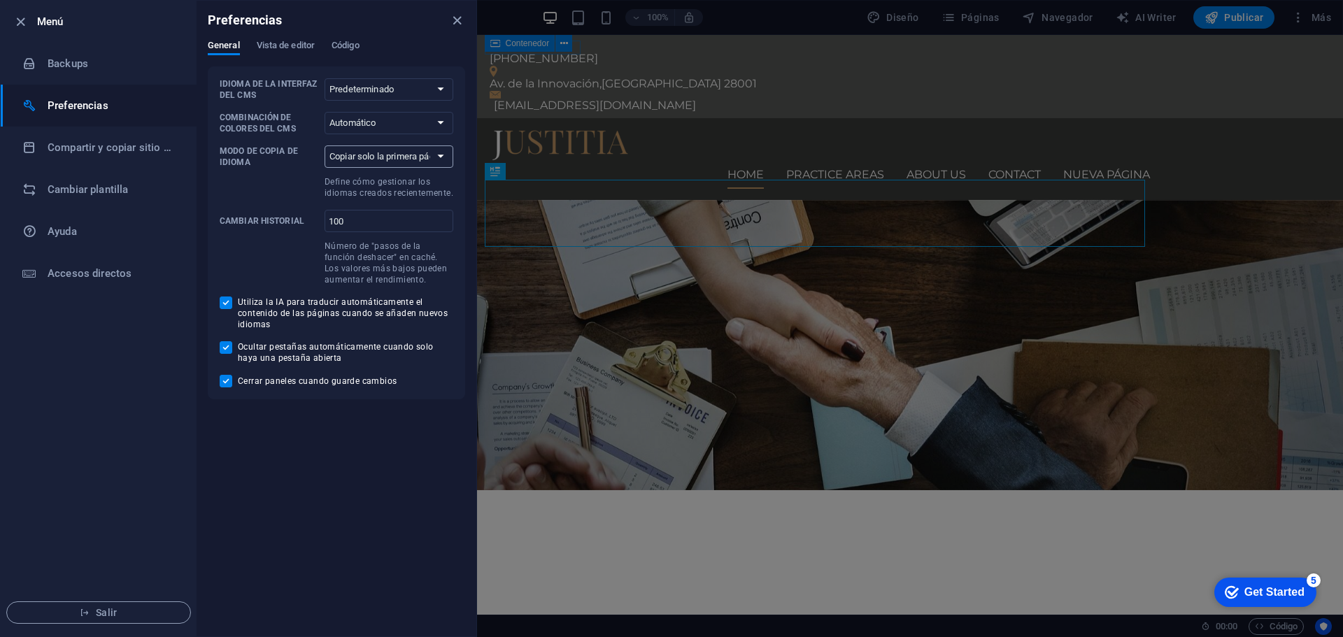
click at [449, 157] on select "Copiar solo la primera página Copiar todas las páginas" at bounding box center [389, 156] width 129 height 22
click at [431, 89] on select "Predeterminado Deutsch English Español Français Magyar Italiano Nederlands Pols…" at bounding box center [389, 89] width 129 height 22
click at [120, 278] on h6 "Accesos directos" at bounding box center [112, 273] width 129 height 17
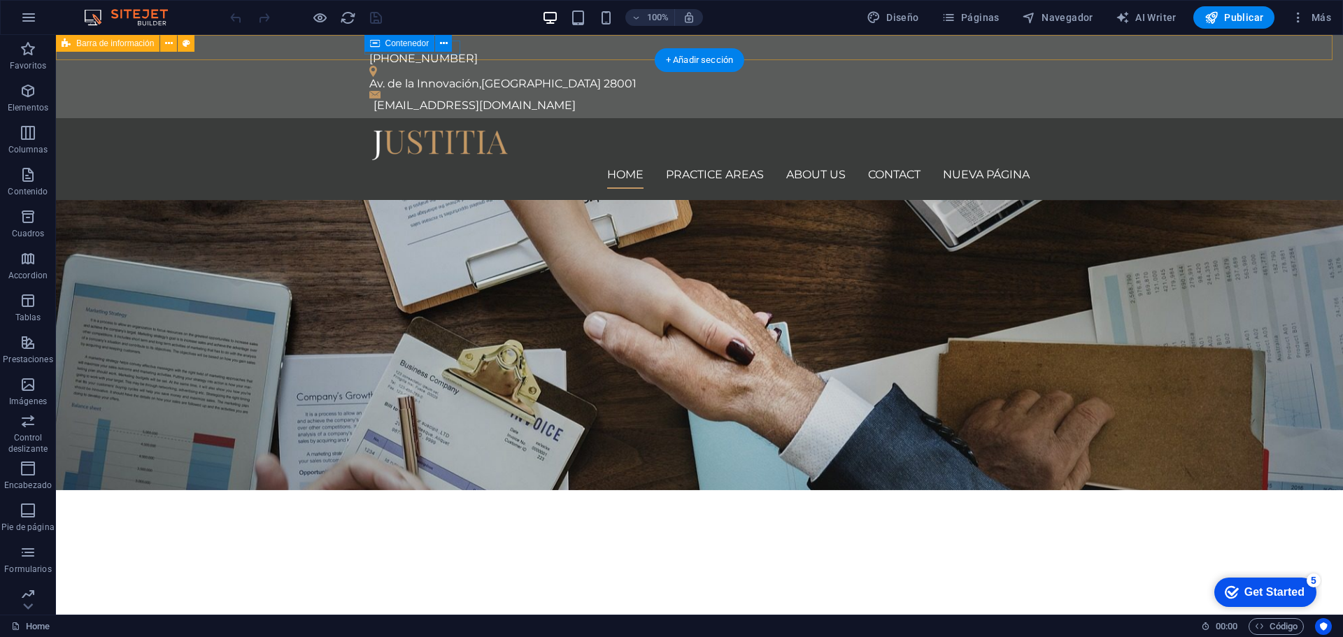
click at [313, 48] on div "+34 911 234 567 Av. de la Innovación , Madrid 28001 info@impulsapyme.com" at bounding box center [699, 76] width 1287 height 83
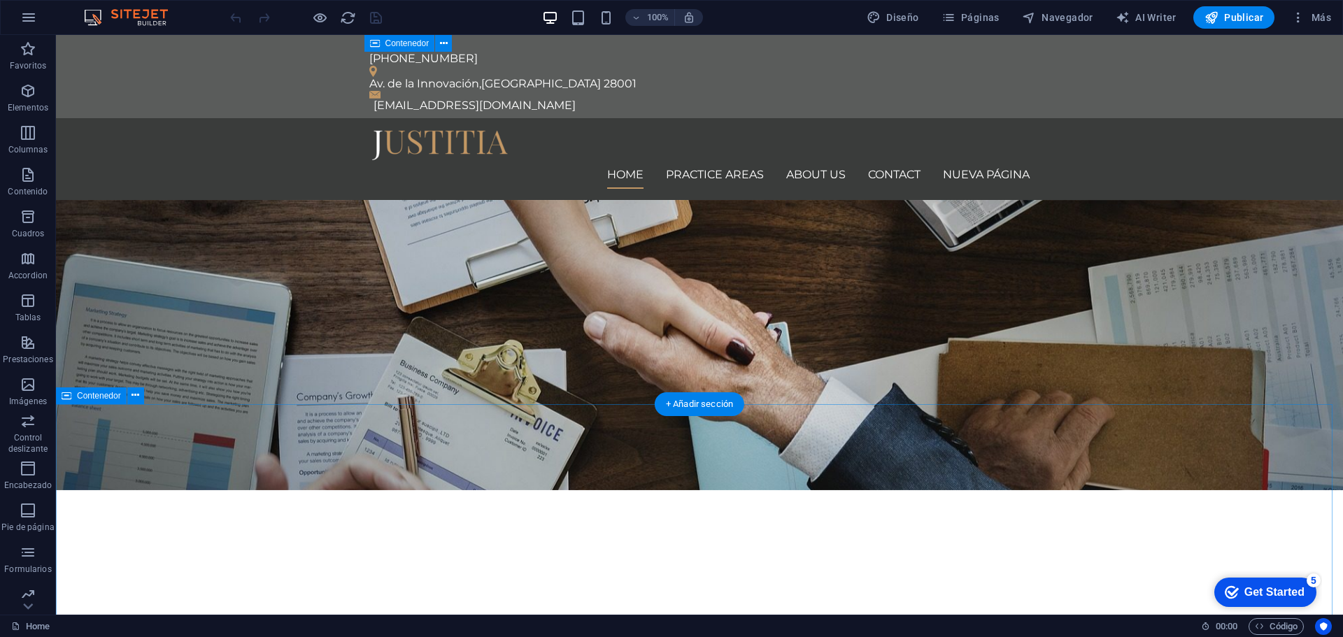
click at [440, 43] on icon at bounding box center [444, 43] width 8 height 15
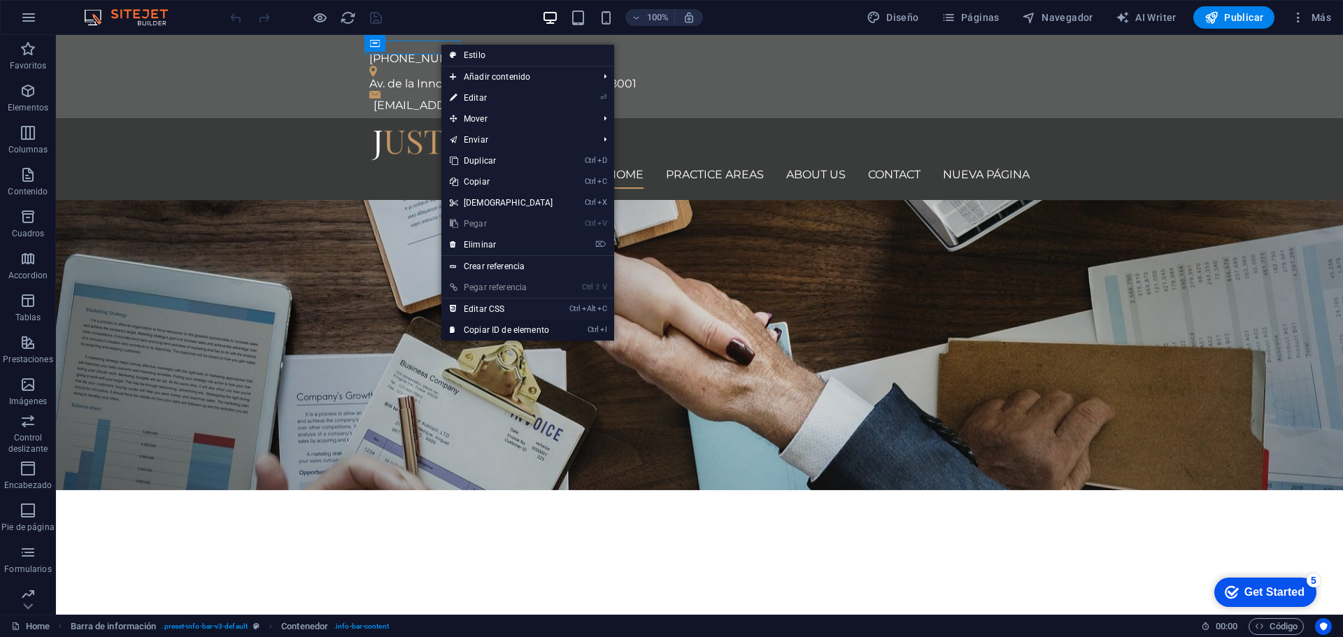
click at [532, 333] on link "Ctrl I Copiar ID de elemento" at bounding box center [501, 330] width 120 height 21
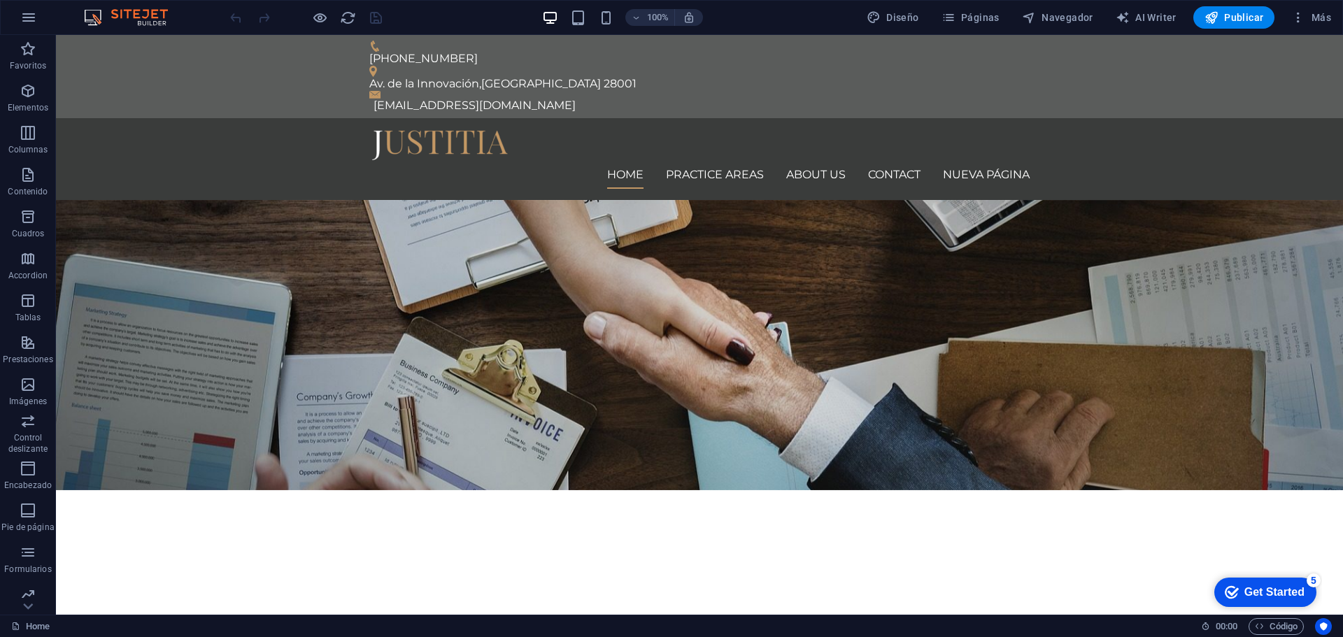
click at [1261, 588] on div "Get Started" at bounding box center [1274, 592] width 60 height 13
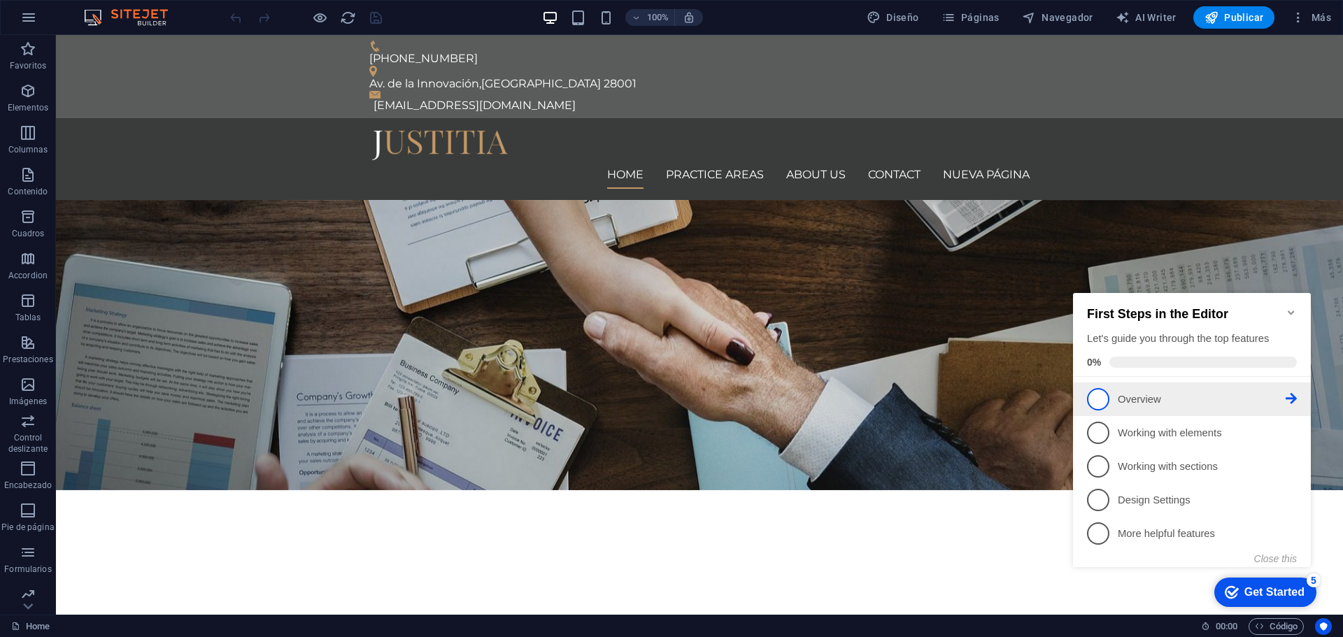
click at [1159, 404] on p "Overview - incomplete" at bounding box center [1202, 399] width 168 height 15
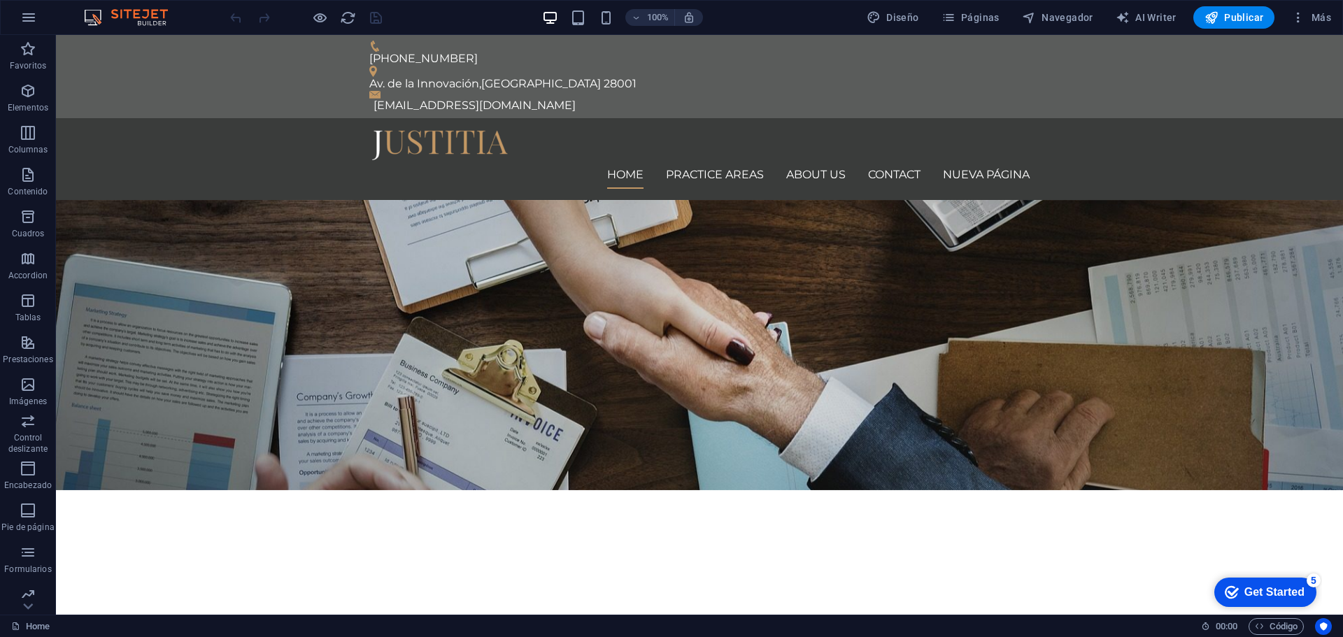
click at [1249, 589] on div "Get Started" at bounding box center [1274, 592] width 60 height 13
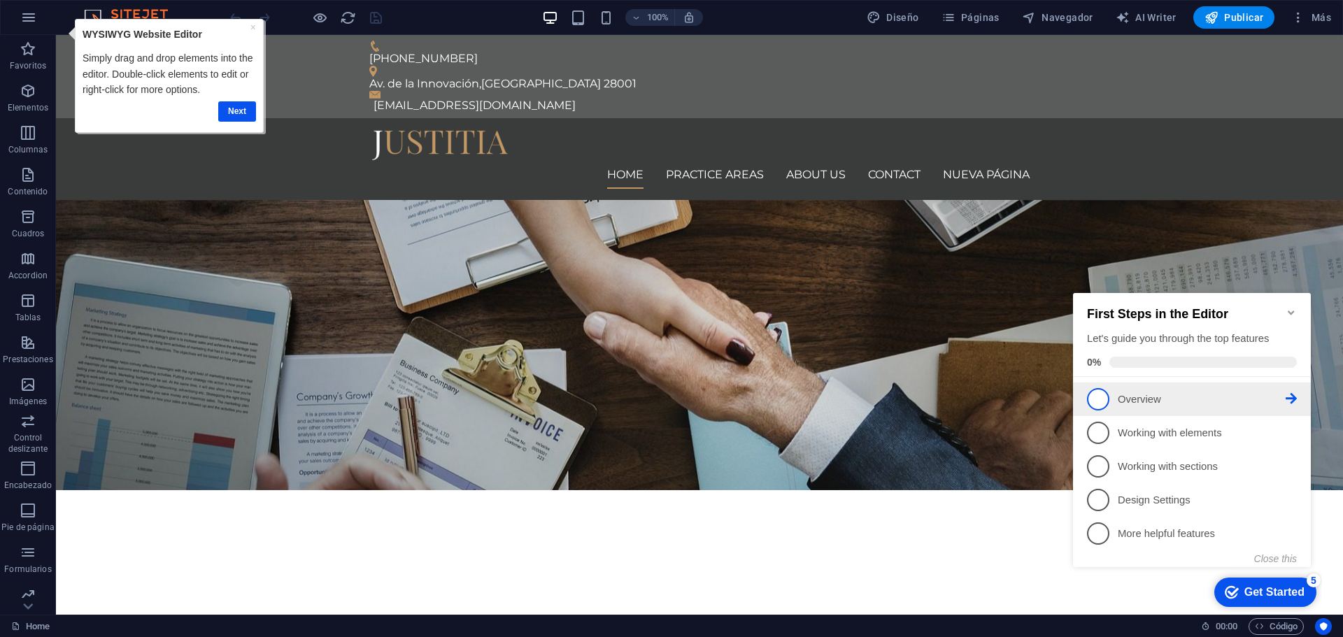
click at [1293, 397] on icon at bounding box center [1291, 398] width 11 height 11
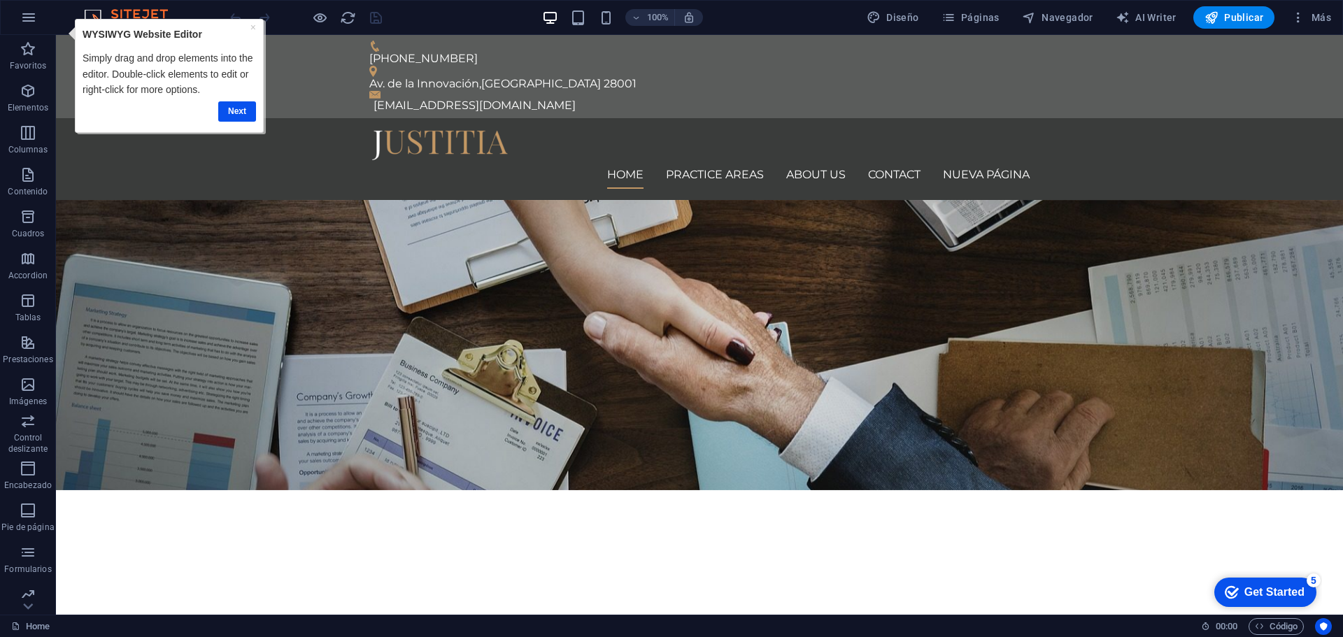
click at [1305, 599] on div "Get Started" at bounding box center [1274, 592] width 60 height 13
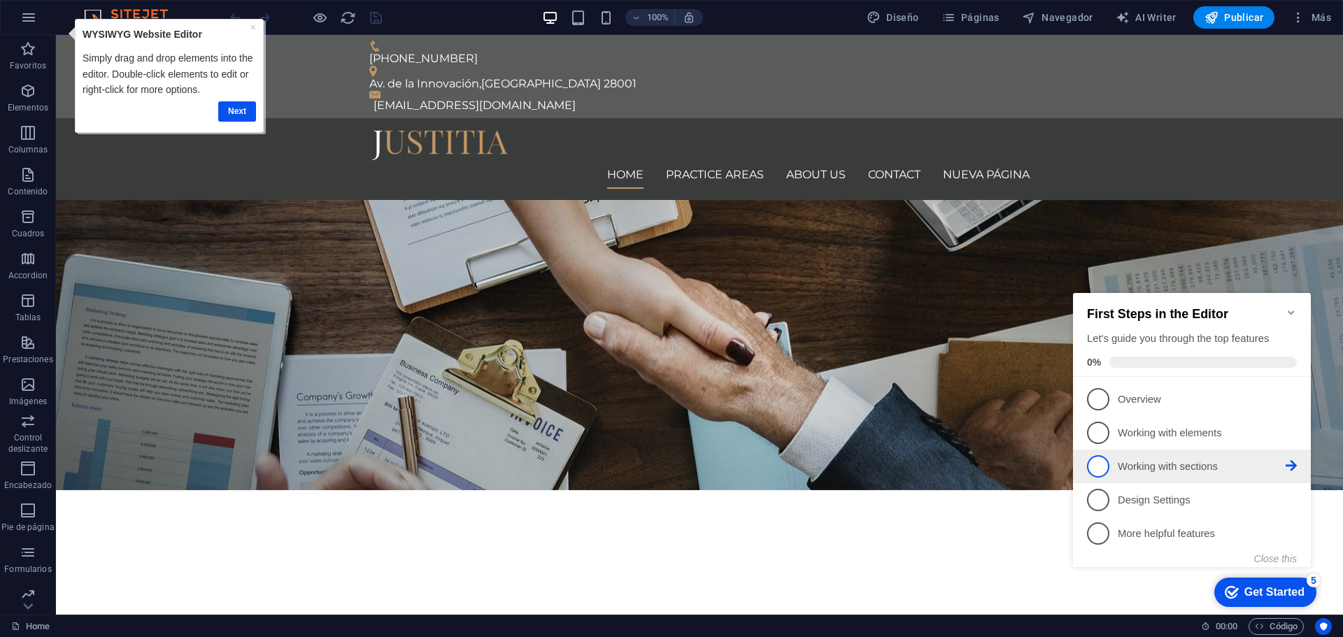
click at [1294, 462] on icon at bounding box center [1291, 465] width 11 height 11
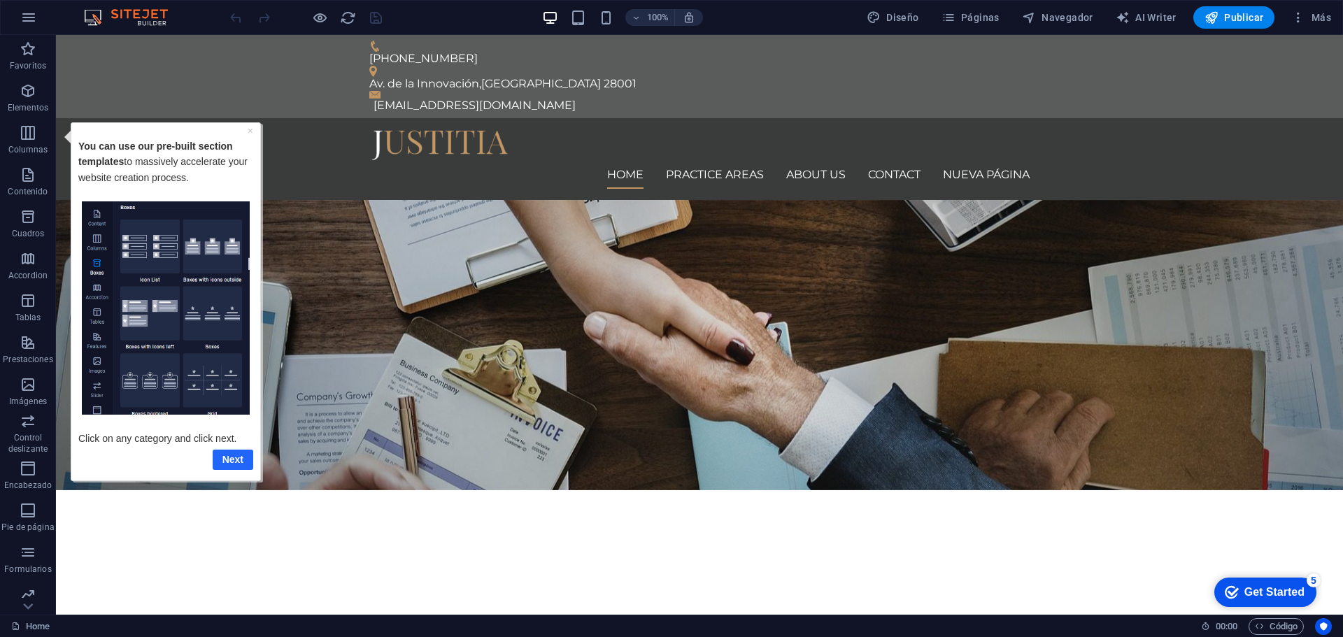
click at [238, 462] on link "Next" at bounding box center [233, 459] width 41 height 20
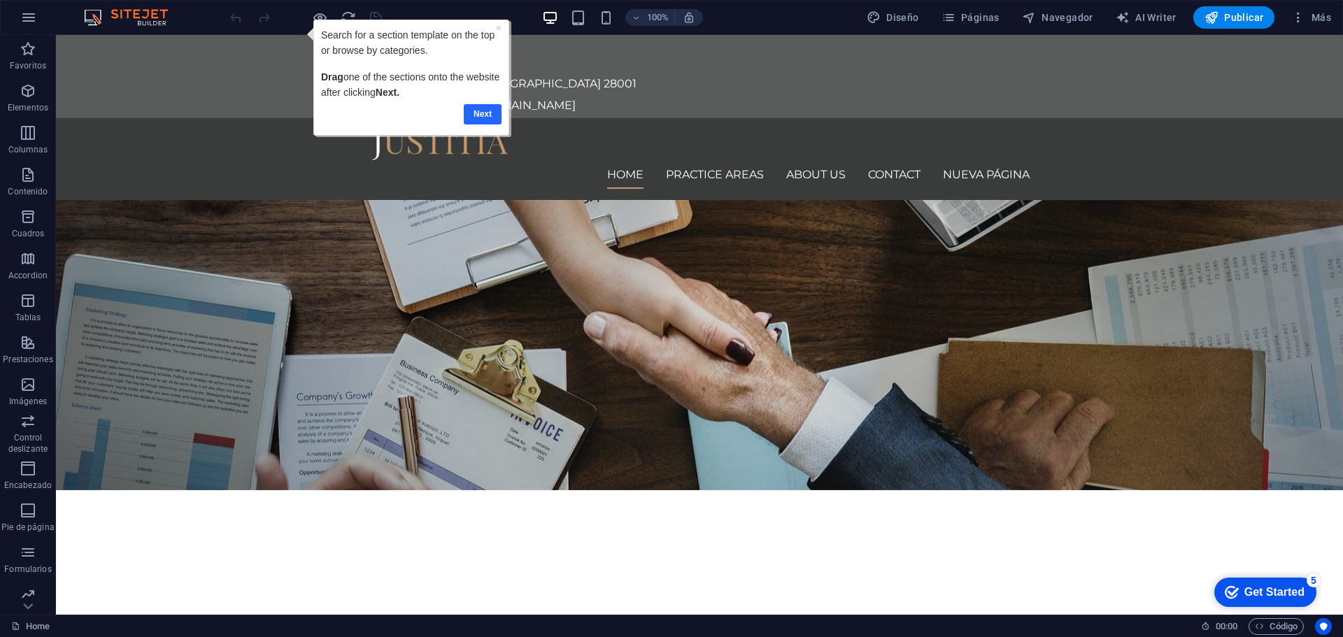
click at [478, 115] on link "Next" at bounding box center [483, 114] width 38 height 20
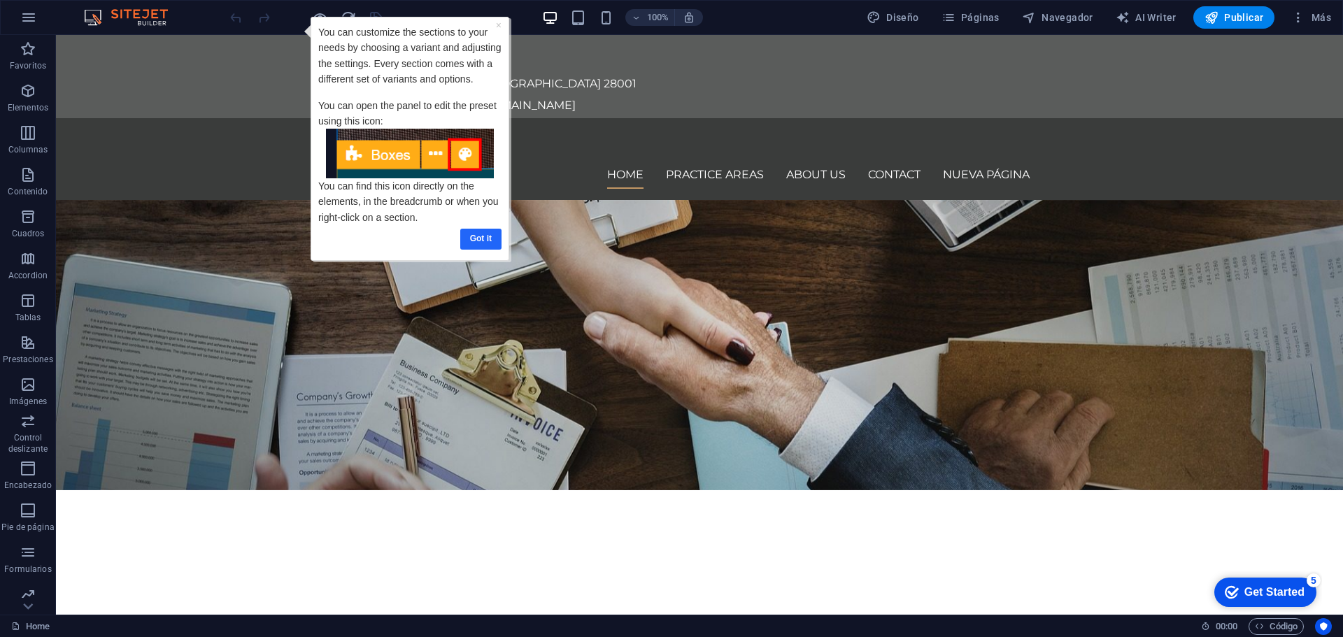
click at [483, 242] on link "Got it" at bounding box center [480, 239] width 41 height 20
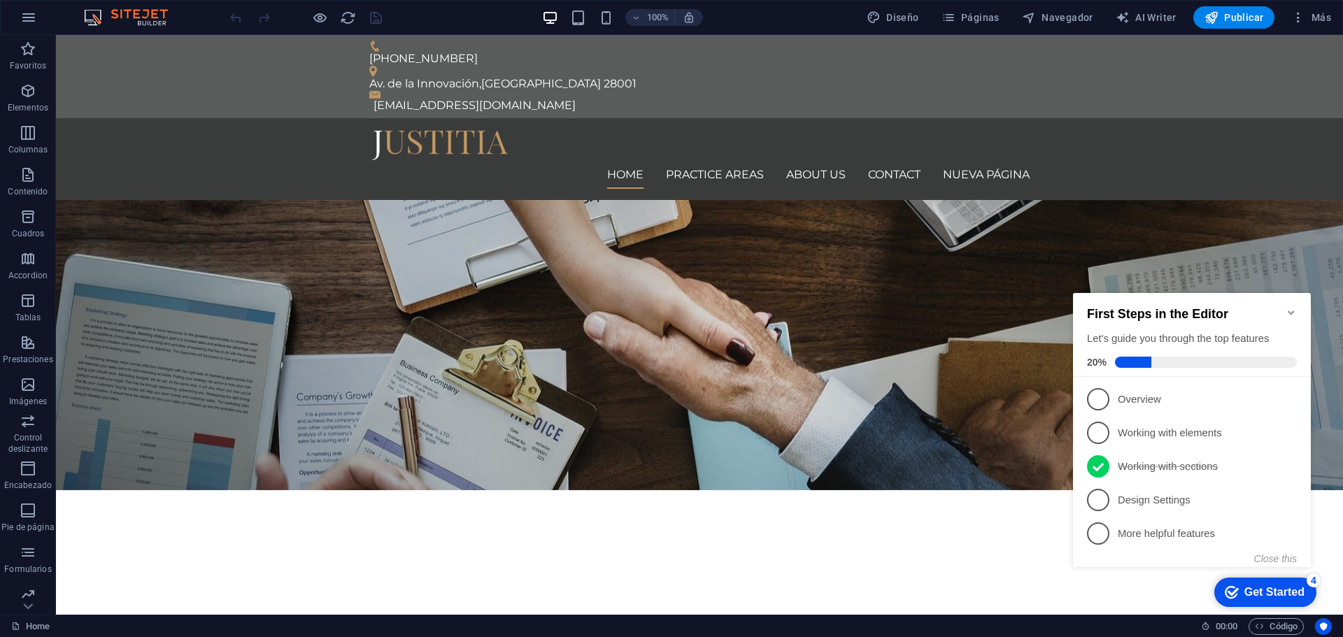
click at [1297, 308] on div "First Steps in the Editor Let's guide you through the top features 20%" at bounding box center [1192, 335] width 238 height 84
click at [1288, 307] on icon "Minimize checklist" at bounding box center [1291, 312] width 11 height 11
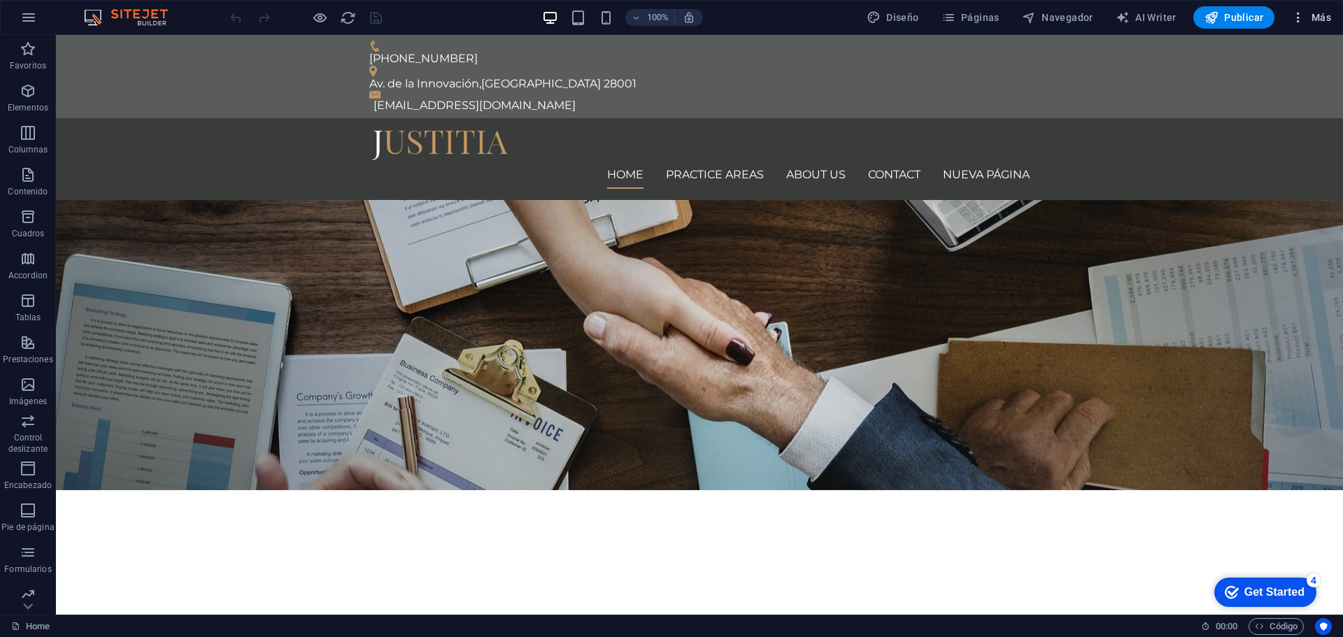
click at [1297, 21] on icon "button" at bounding box center [1298, 17] width 14 height 14
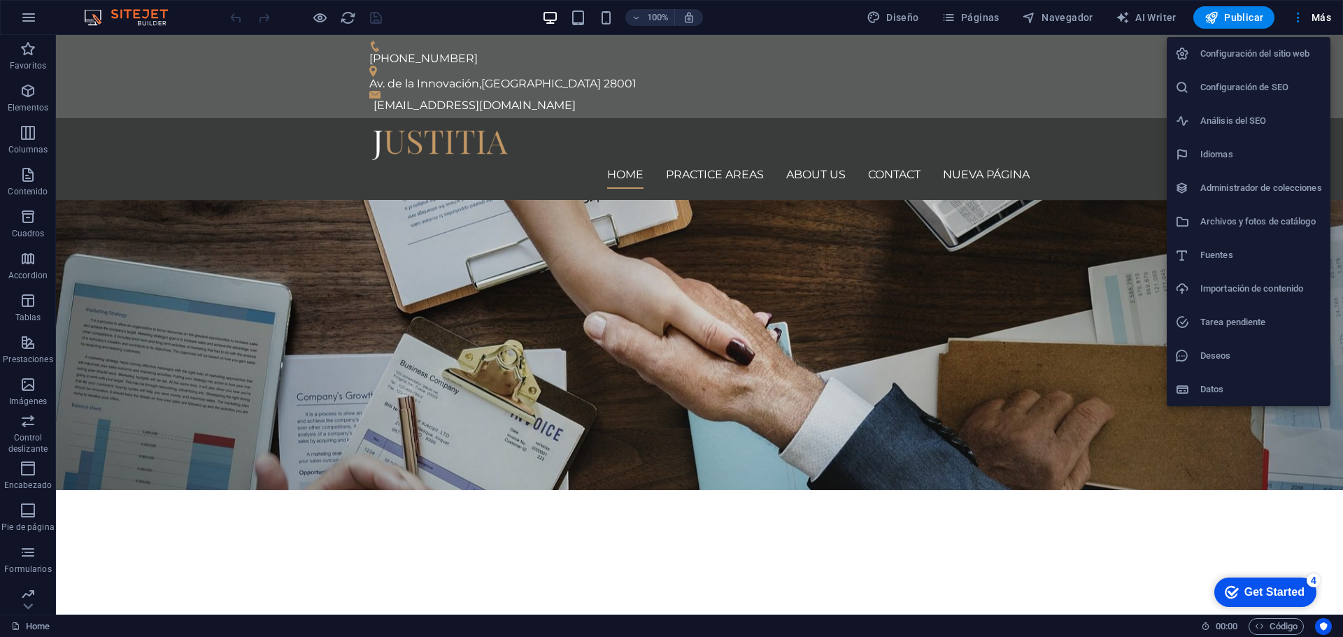
click at [1276, 61] on h6 "Configuración del sitio web" at bounding box center [1261, 53] width 122 height 17
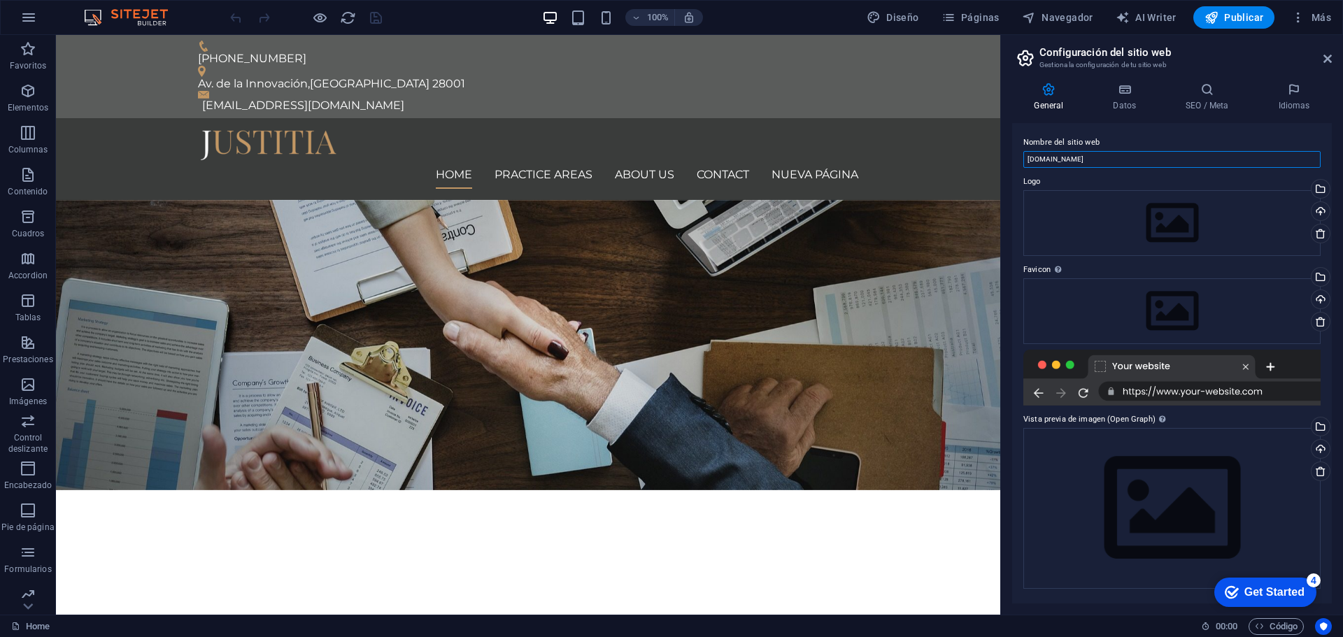
drag, startPoint x: 1163, startPoint y: 194, endPoint x: 978, endPoint y: 158, distance: 188.1
type input "xx"
click at [383, 25] on icon "save" at bounding box center [376, 18] width 16 height 16
